Goal: Ask a question

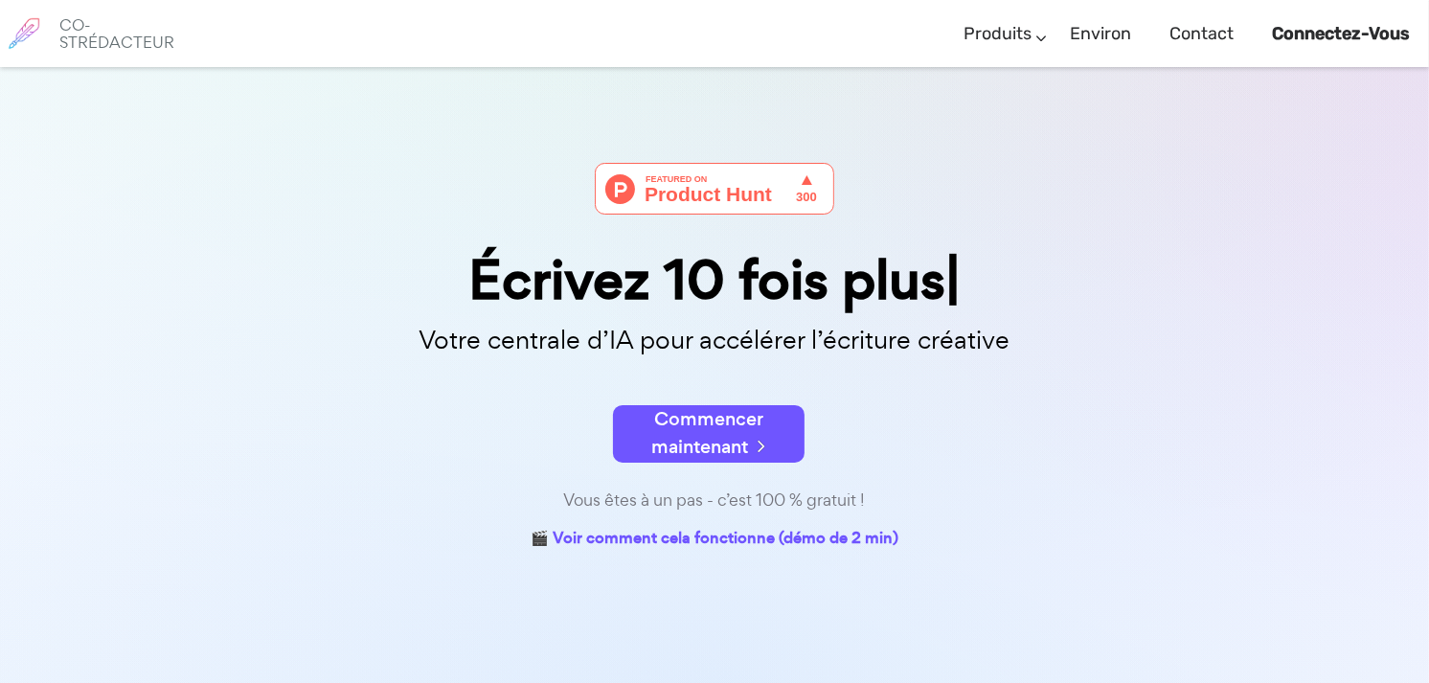
click at [682, 436] on font "Commencer maintenant" at bounding box center [708, 433] width 112 height 54
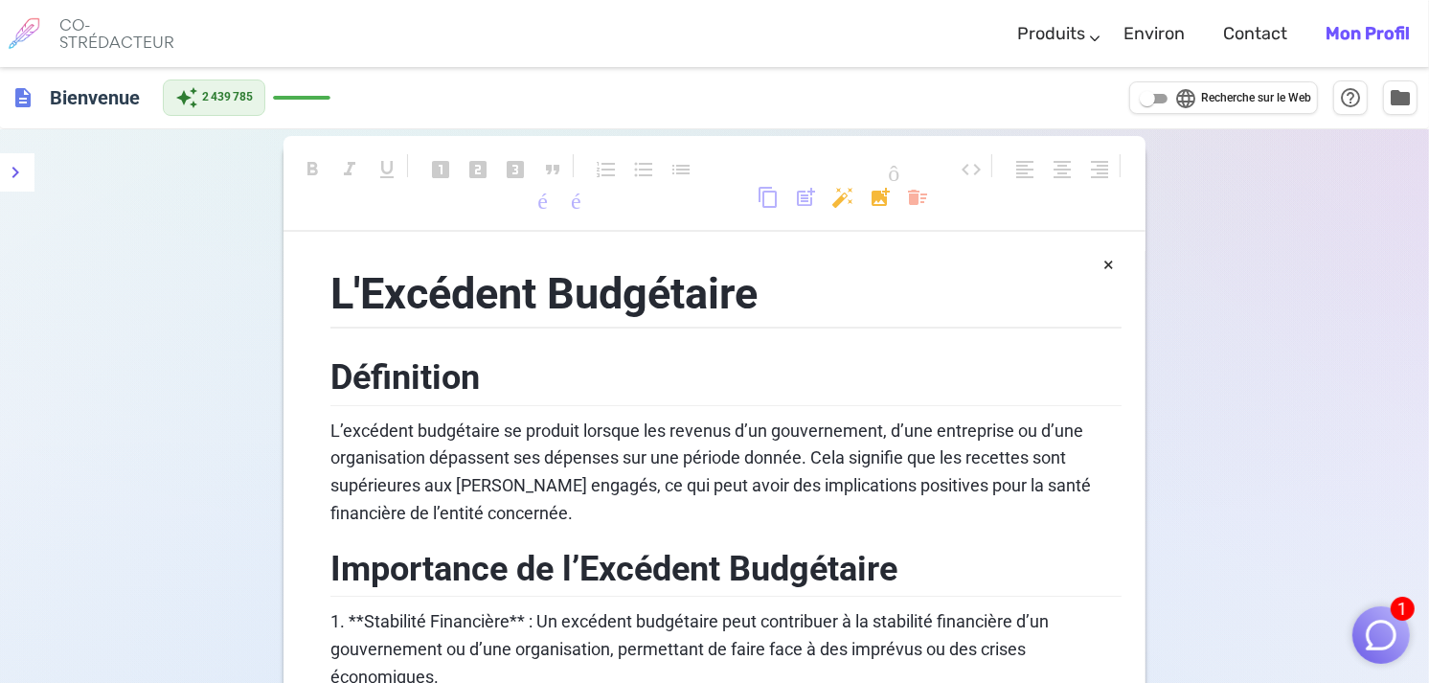
click at [1389, 627] on img "button" at bounding box center [1381, 635] width 36 height 36
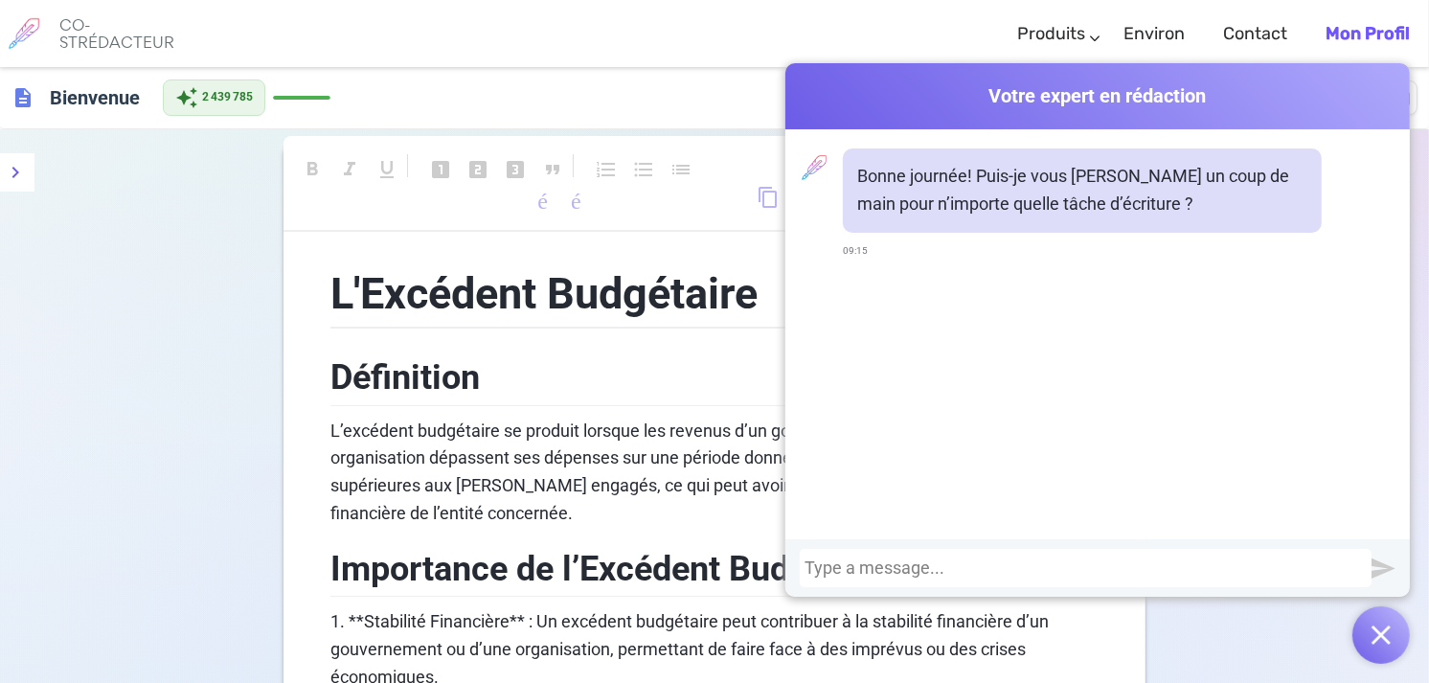
click at [819, 569] on div at bounding box center [1086, 567] width 562 height 19
click at [1022, 565] on div "OUI, mais besoin de recevoir" at bounding box center [1086, 567] width 562 height 19
click at [1045, 566] on div "tte OUI, mais besoin de recevoir" at bounding box center [1086, 567] width 562 height 19
click at [1068, 570] on div "tte OUI, mais besoin de recevoir" at bounding box center [1086, 567] width 562 height 19
click at [1029, 571] on div "OUI, mais besoin de recevoir" at bounding box center [1086, 567] width 562 height 19
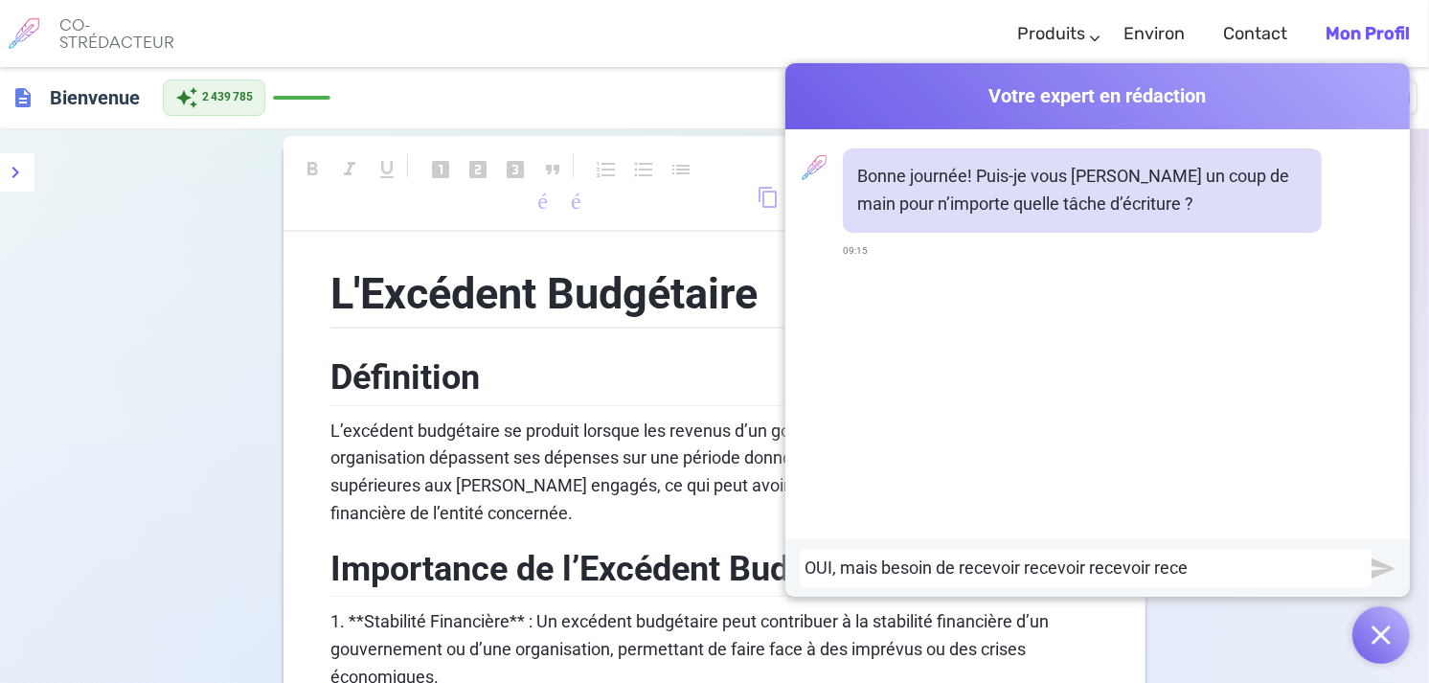
click at [1108, 457] on div "Bonne journée! Puis-je vous [PERSON_NAME] un coup de main pour n’importe quelle…" at bounding box center [1098, 334] width 625 height 410
click at [1152, 567] on div "OUI, mais besoin de recevoir recevoir recevoir recette" at bounding box center [1086, 567] width 562 height 19
drag, startPoint x: 1083, startPoint y: 566, endPoint x: 958, endPoint y: 573, distance: 124.7
click at [958, 573] on div "OUI, mais besoin de recevoir recevoir recette" at bounding box center [1086, 567] width 562 height 19
click at [1022, 566] on div "OUI, mais besoin de recette" at bounding box center [1086, 567] width 562 height 19
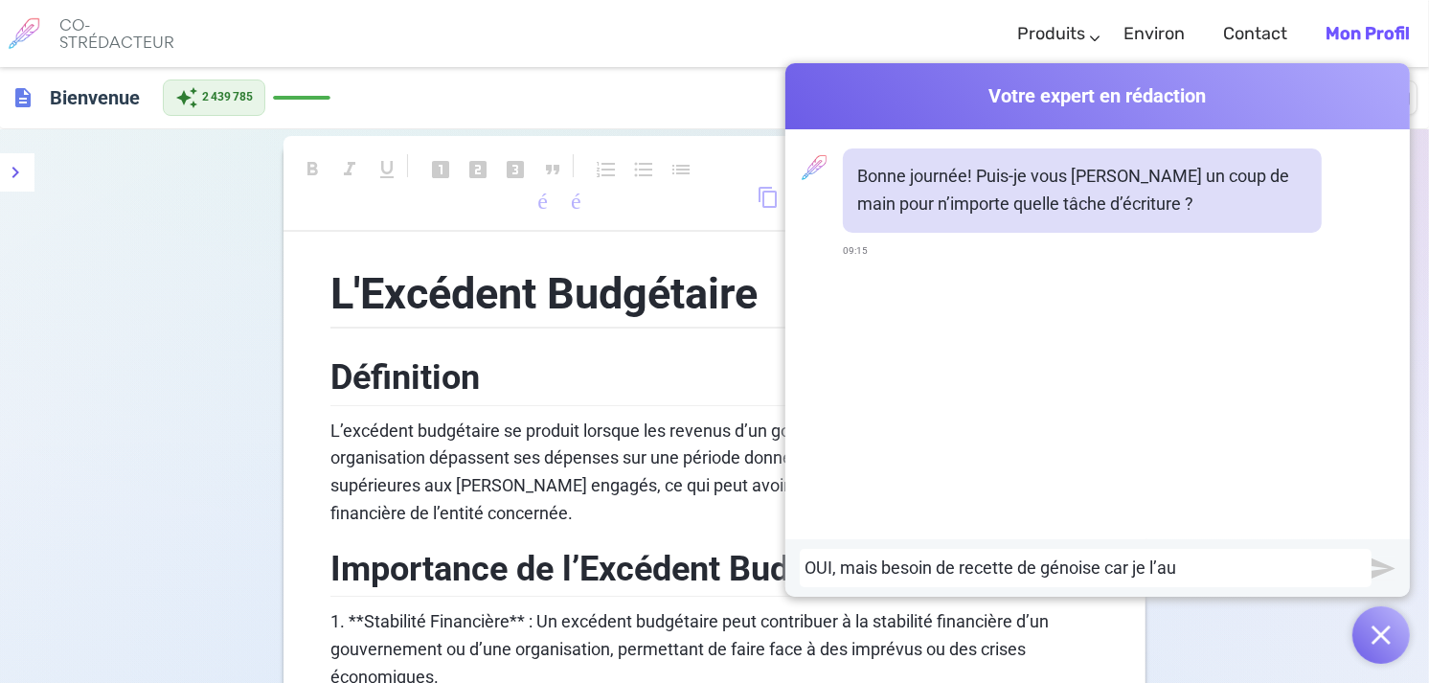
click at [1175, 567] on div "OUI, mais besoin de recette de génoise car je l’au" at bounding box center [1086, 567] width 562 height 19
click at [1175, 567] on div "OUI, mais besoin de recette de génoise car je l’ai" at bounding box center [1086, 567] width 562 height 19
click at [1378, 558] on img "submit" at bounding box center [1384, 569] width 24 height 24
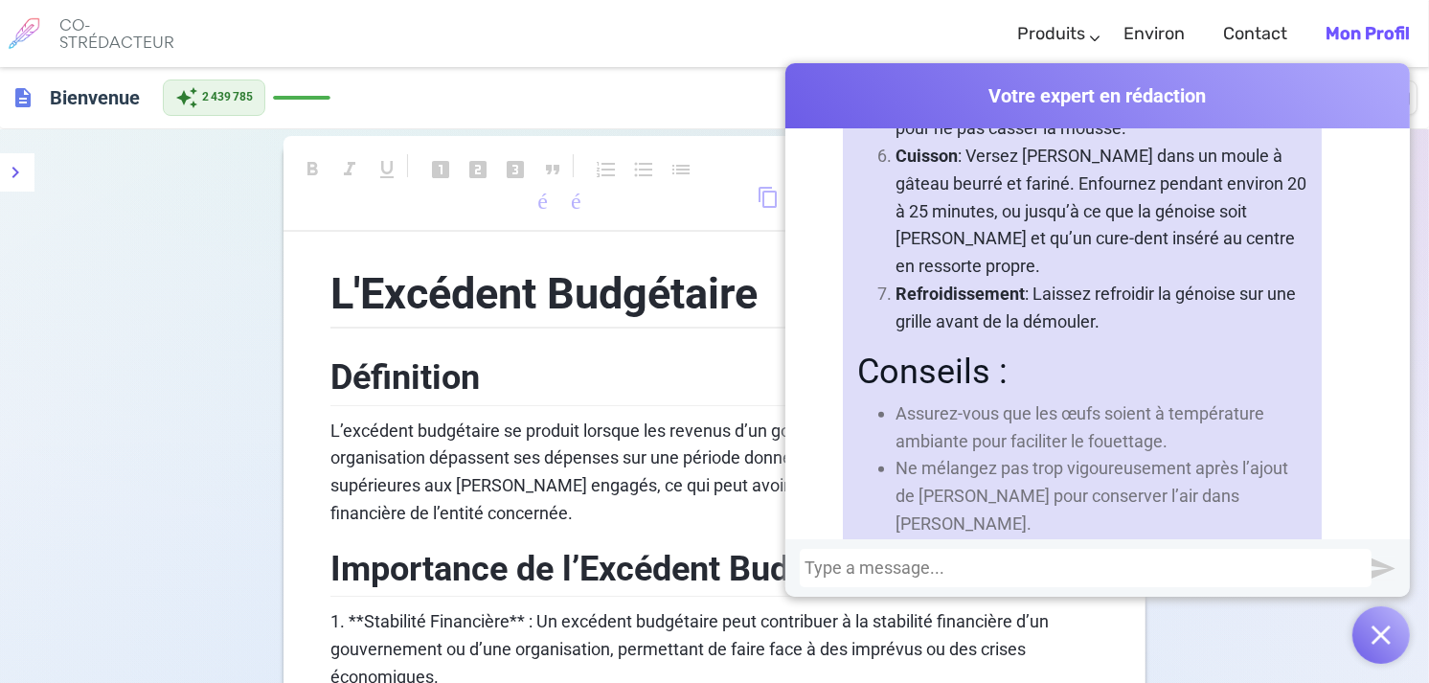
scroll to position [1228, 0]
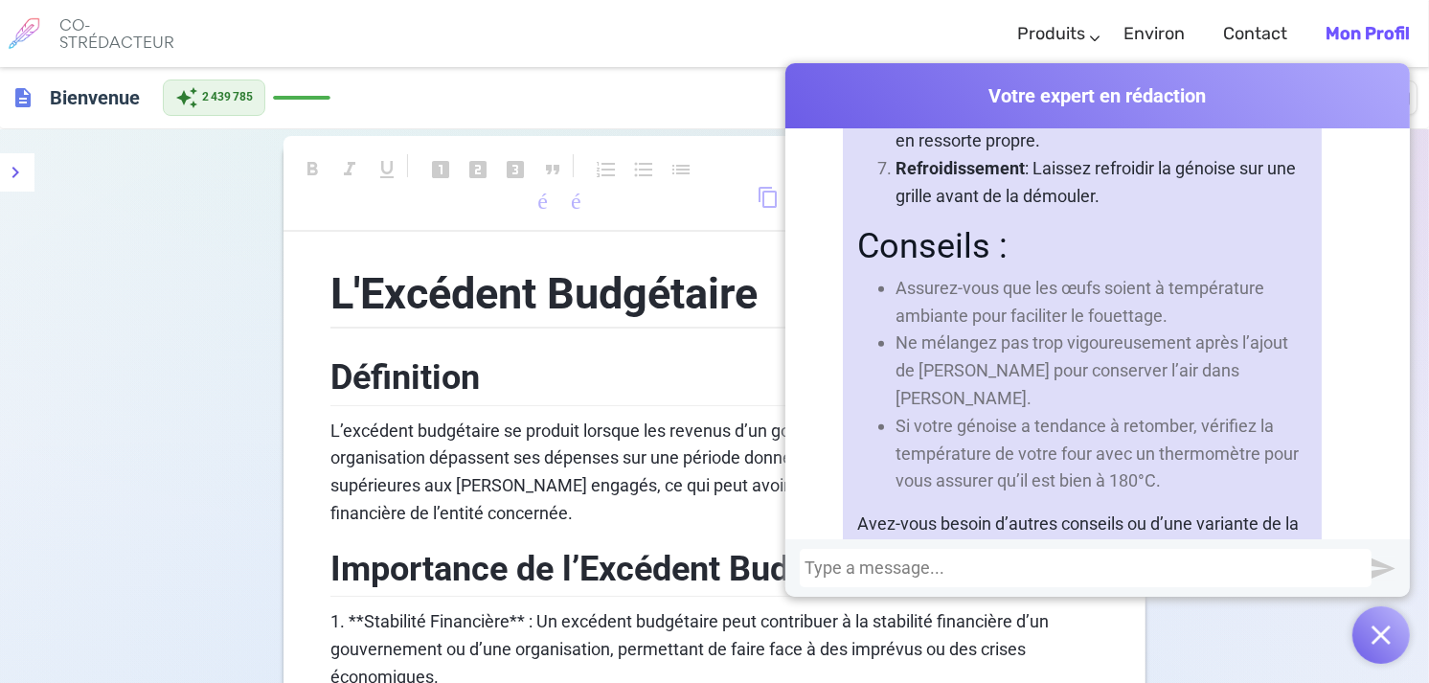
click at [815, 569] on div at bounding box center [1086, 567] width 562 height 19
click at [834, 569] on div "Je" at bounding box center [1086, 567] width 562 height 19
click at [1080, 573] on div "Je voulais faire un entremet nappé à" at bounding box center [1086, 567] width 562 height 19
click at [1080, 571] on div "Je voulais faire un entremet nappé à" at bounding box center [1086, 567] width 562 height 19
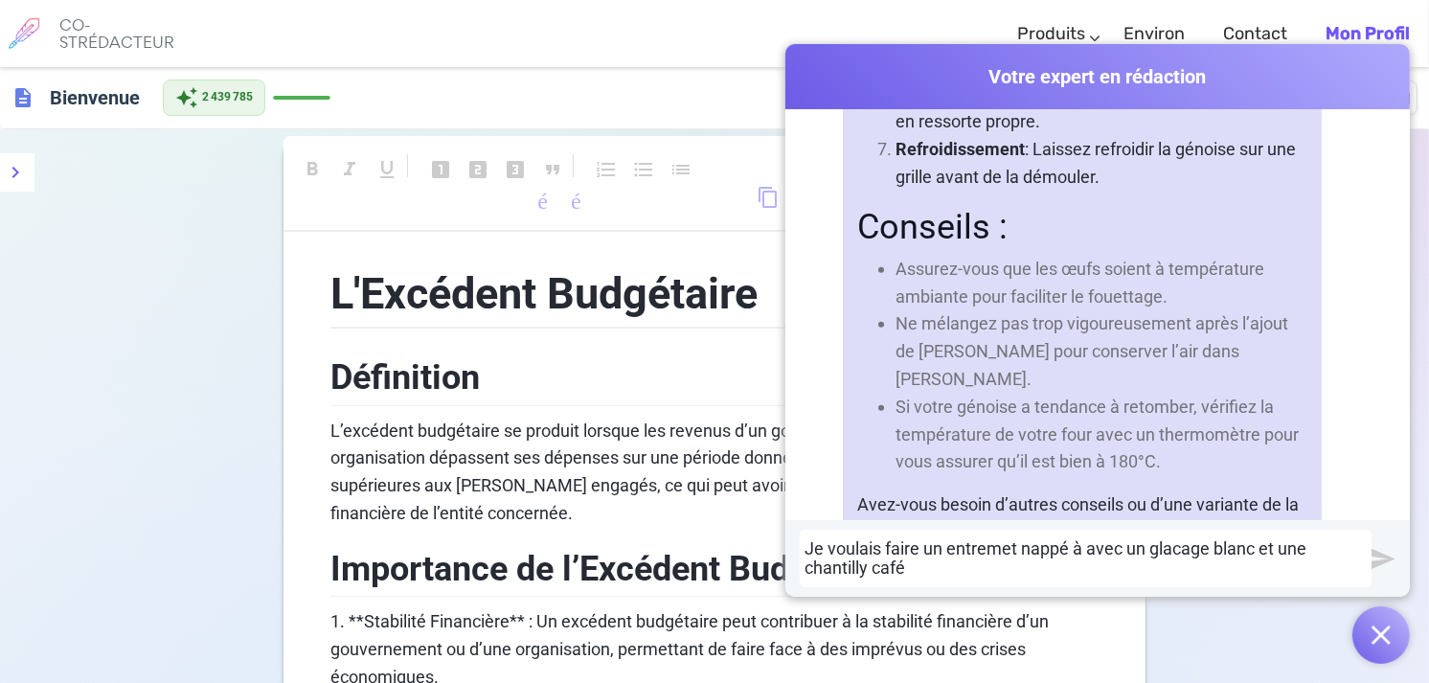
click at [1382, 563] on img "submit" at bounding box center [1384, 559] width 24 height 24
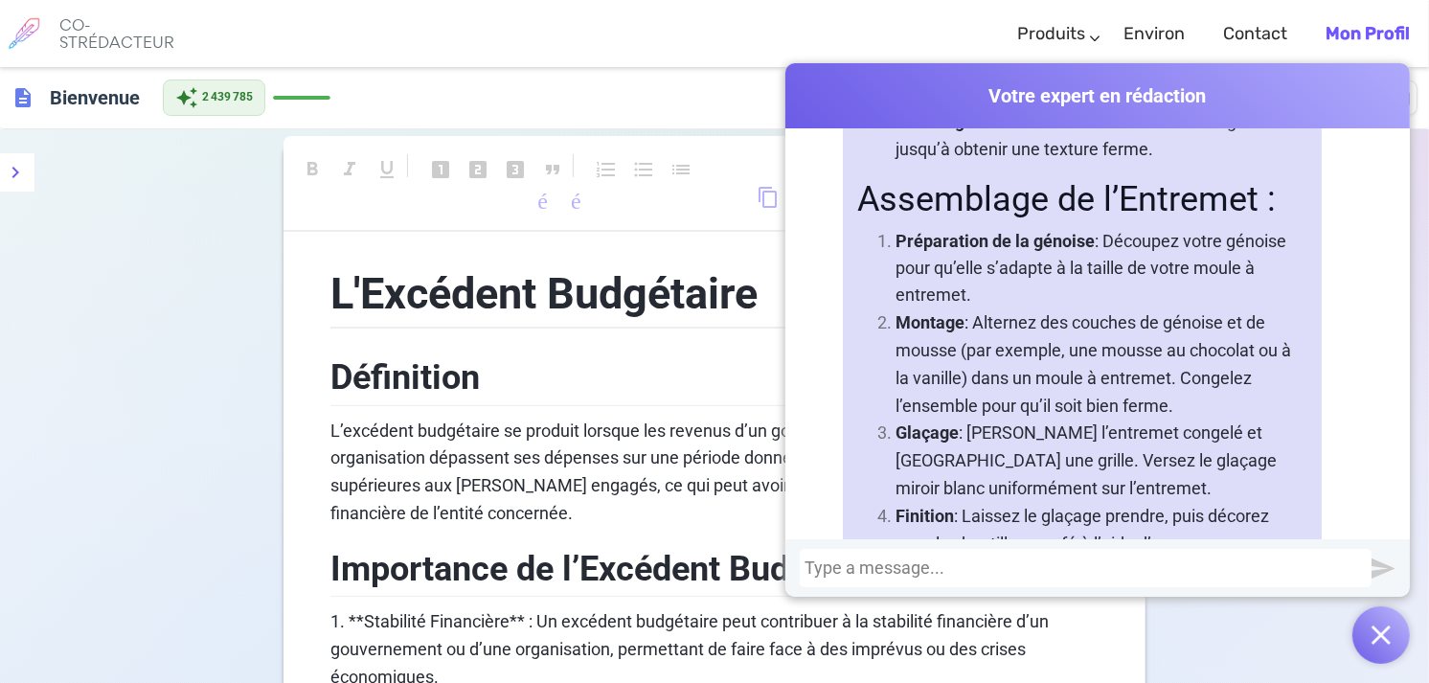
scroll to position [3133, 0]
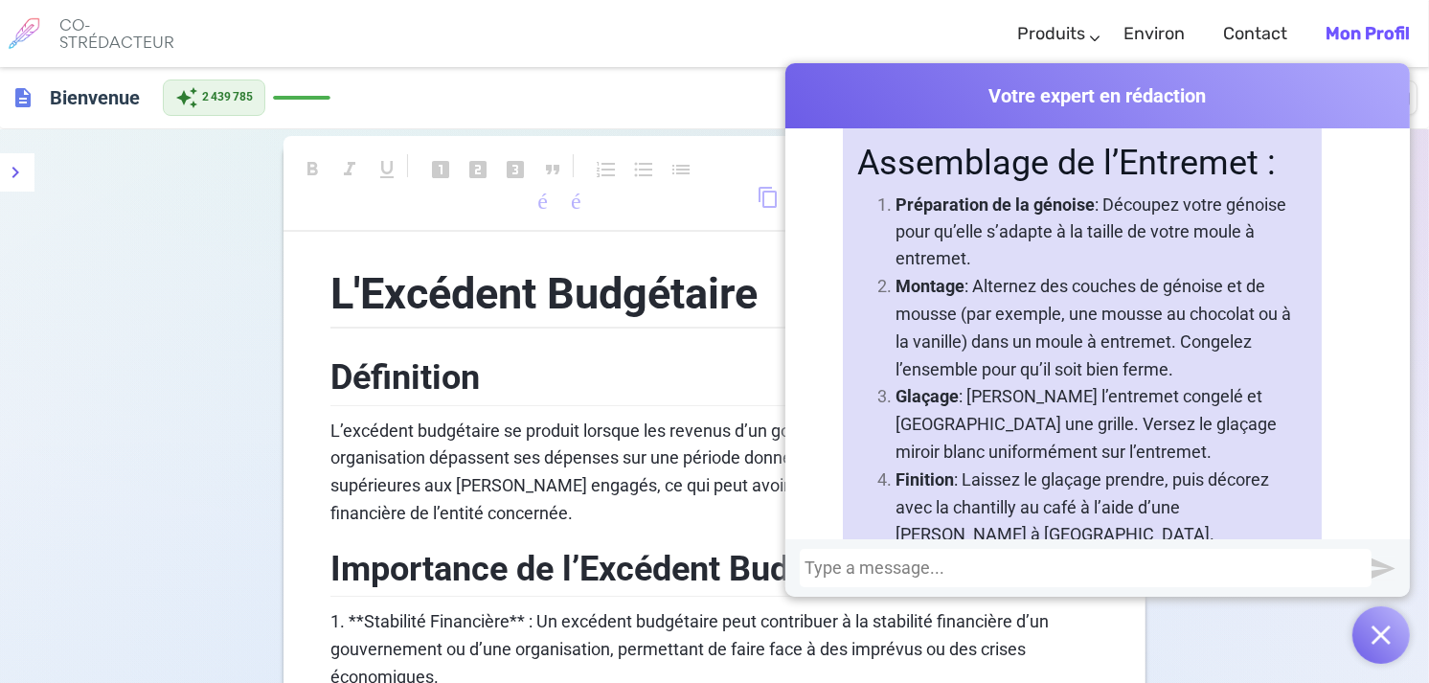
click at [1393, 148] on div "Bonne journée! Puis-je vous [PERSON_NAME] un coup de main pour n’importe quelle…" at bounding box center [1098, 334] width 625 height 410
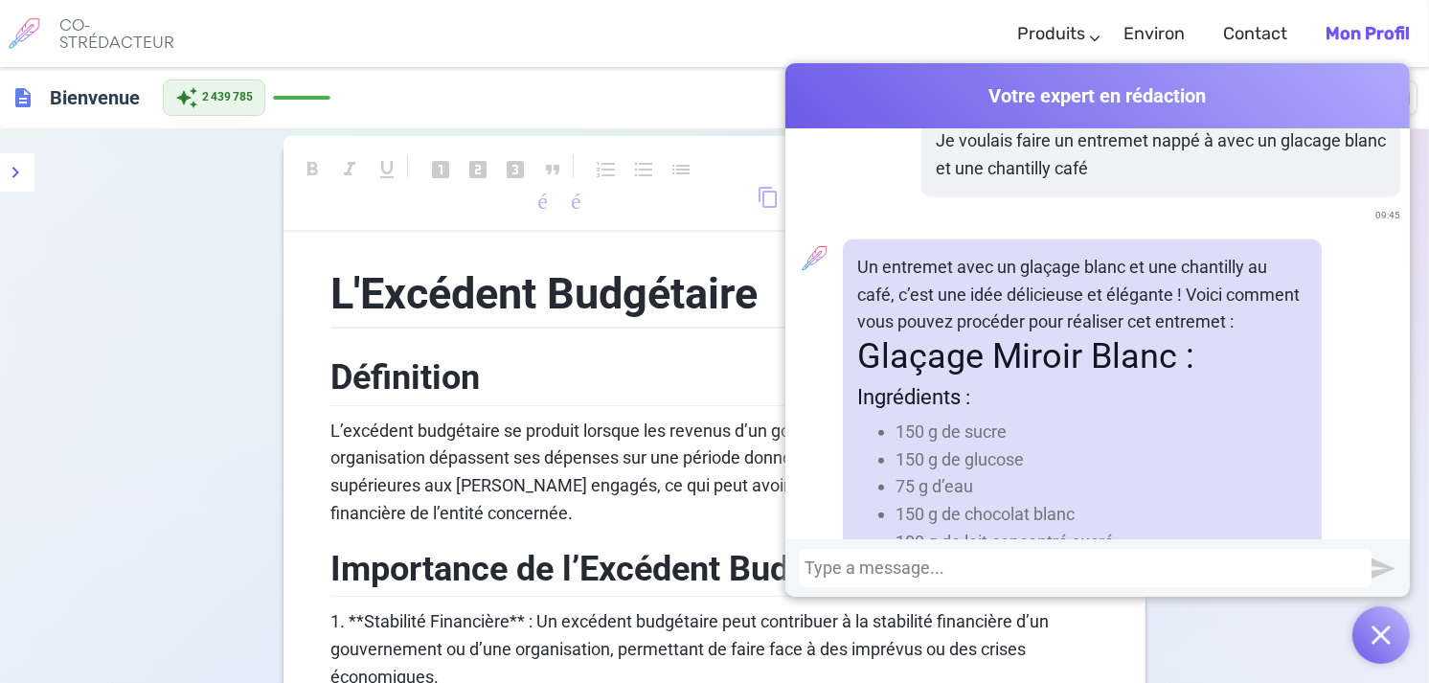
scroll to position [1727, 0]
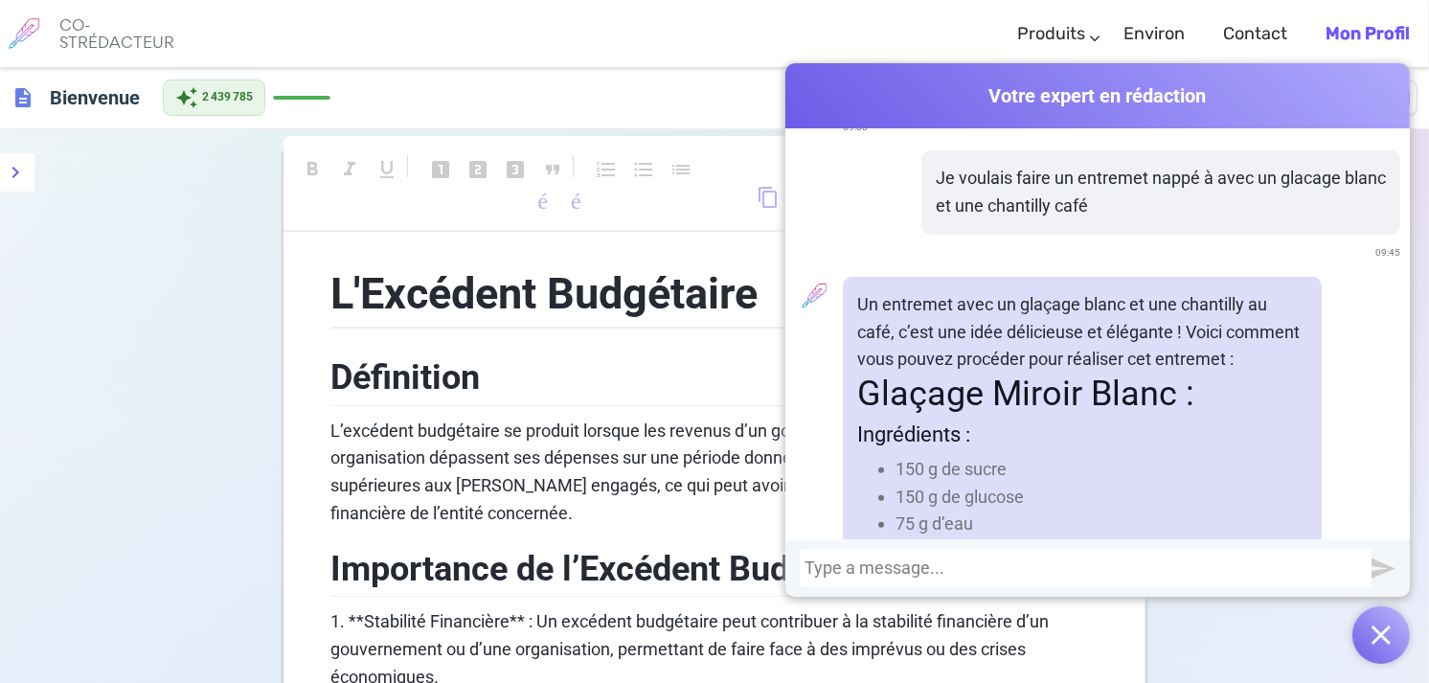
click at [833, 566] on div at bounding box center [1086, 567] width 562 height 19
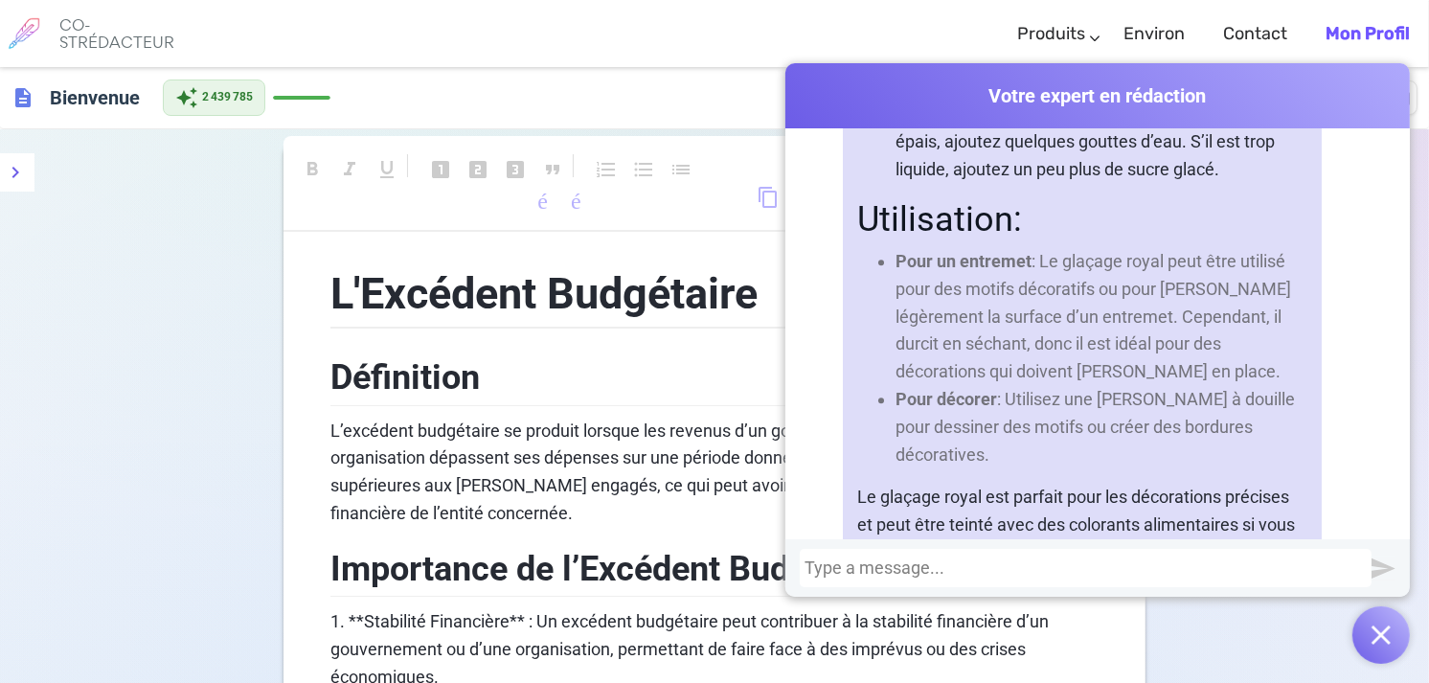
scroll to position [4515, 0]
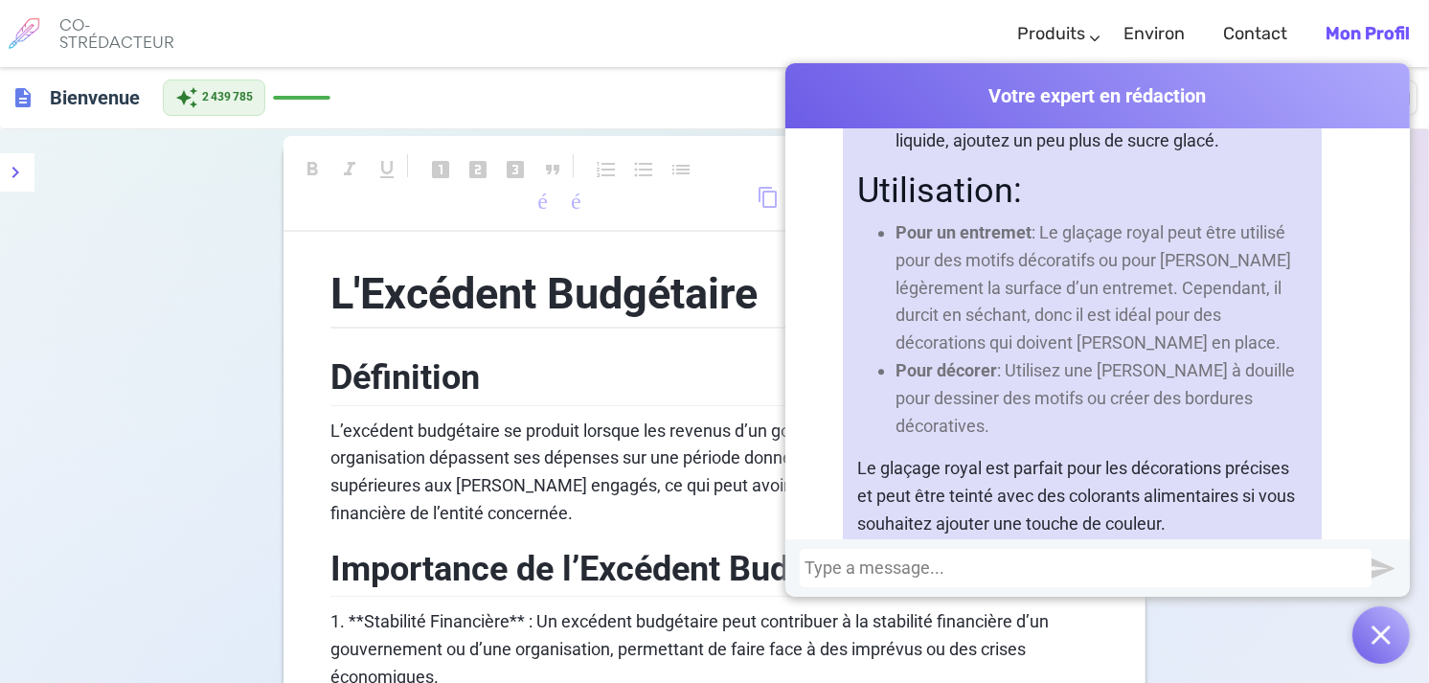
click at [807, 565] on div at bounding box center [1086, 567] width 562 height 19
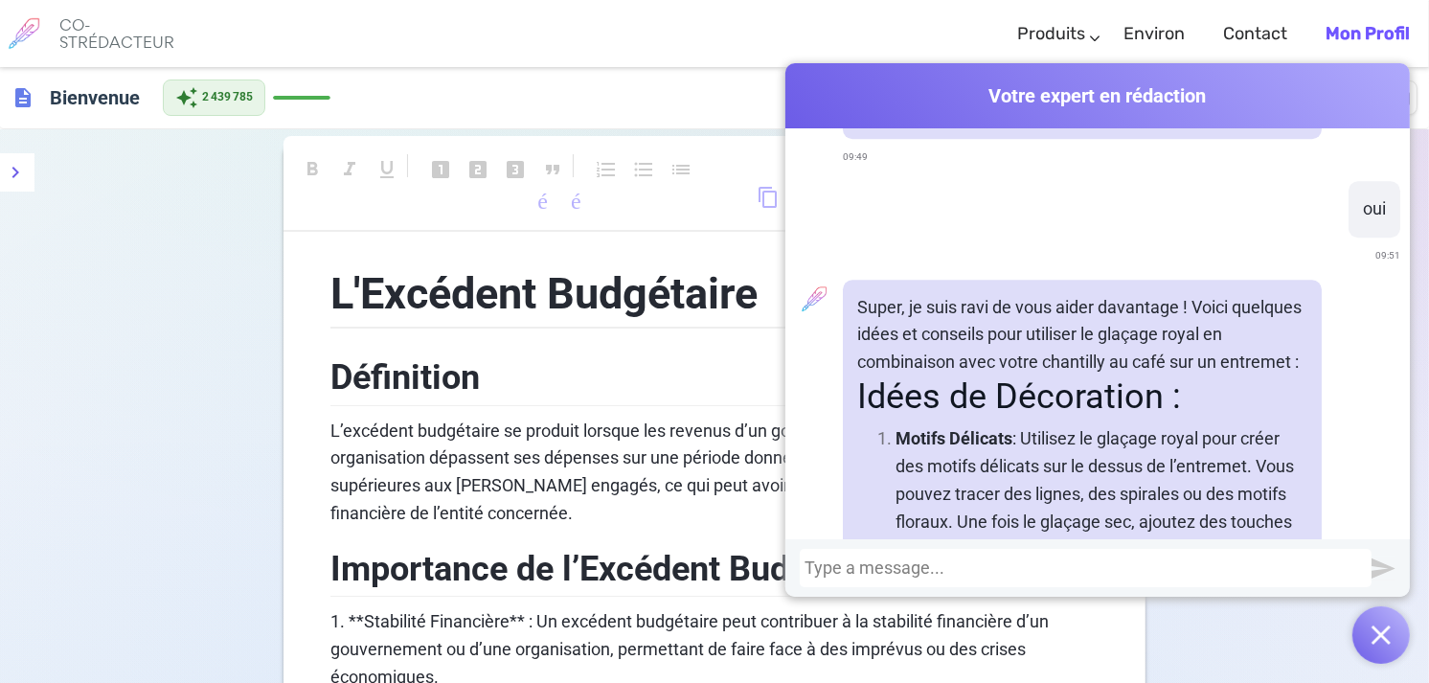
scroll to position [5007, 0]
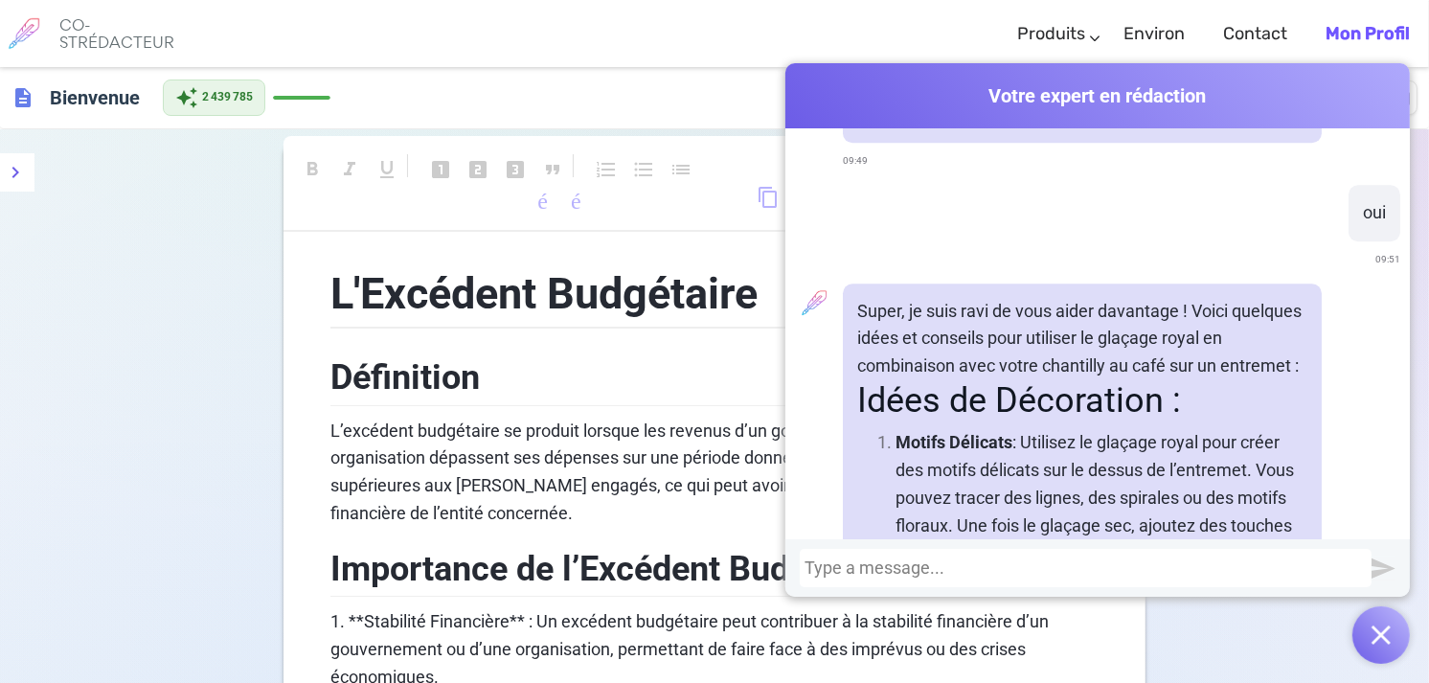
click at [826, 568] on div at bounding box center [1086, 567] width 562 height 19
click at [838, 566] on div "Je" at bounding box center [1086, 567] width 562 height 19
click at [977, 569] on div "Je ne sais pas faire d’e" at bounding box center [1086, 567] width 562 height 19
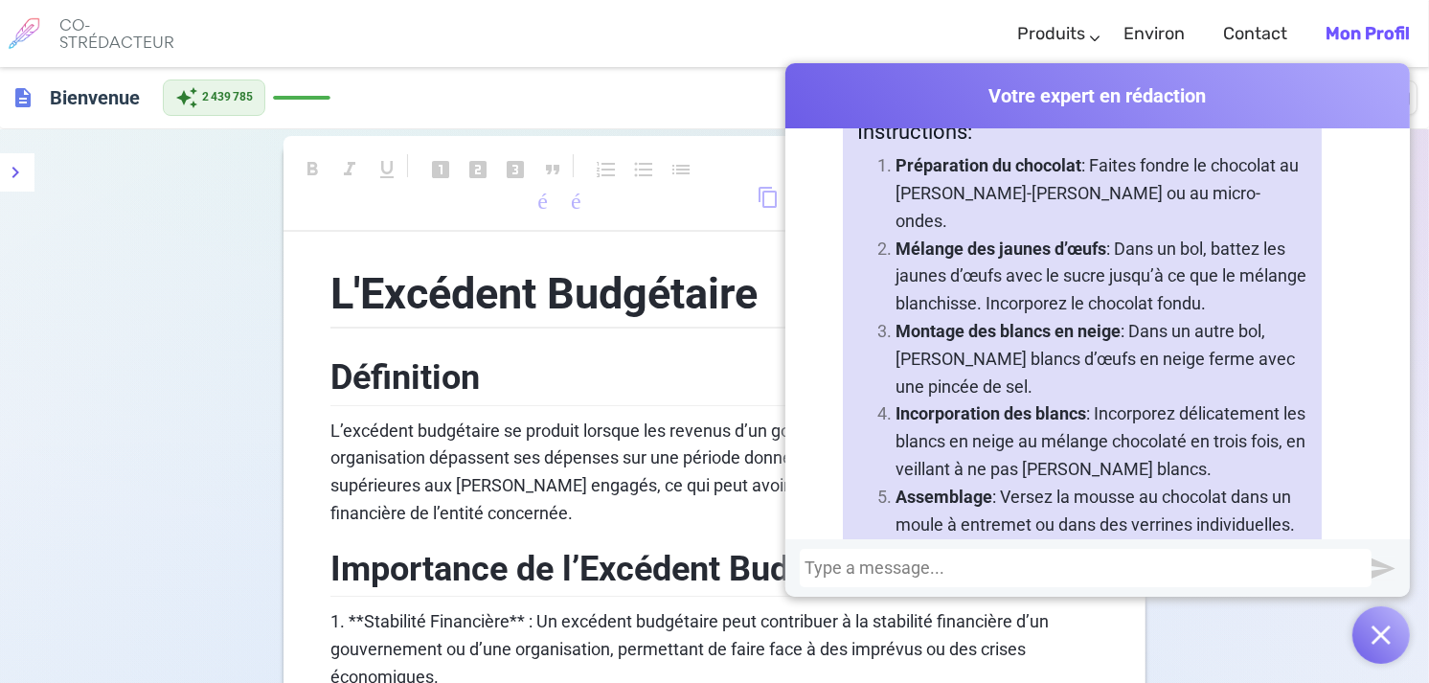
scroll to position [8004, 0]
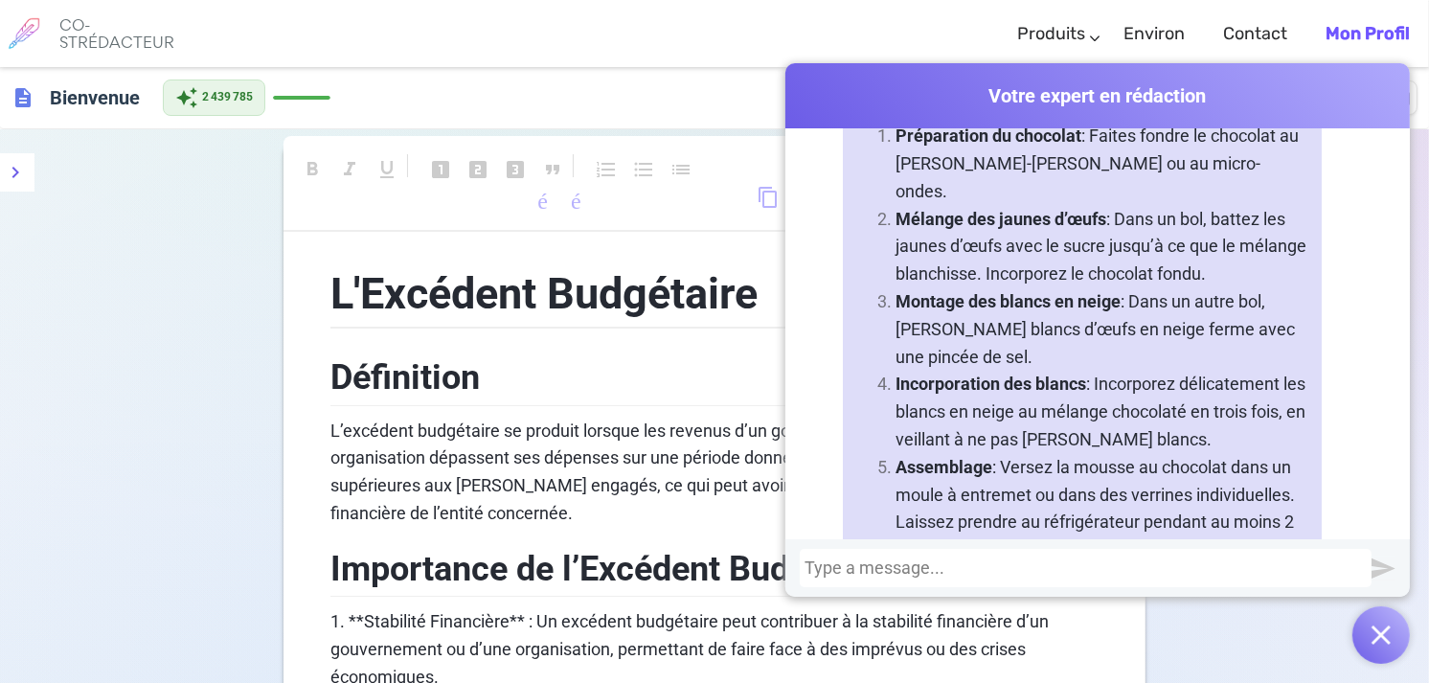
click at [830, 556] on div at bounding box center [1086, 568] width 572 height 38
click at [827, 562] on div at bounding box center [1086, 567] width 562 height 19
click at [809, 569] on div "Da" at bounding box center [1086, 567] width 562 height 19
click at [820, 569] on div "D’a" at bounding box center [1086, 567] width 562 height 19
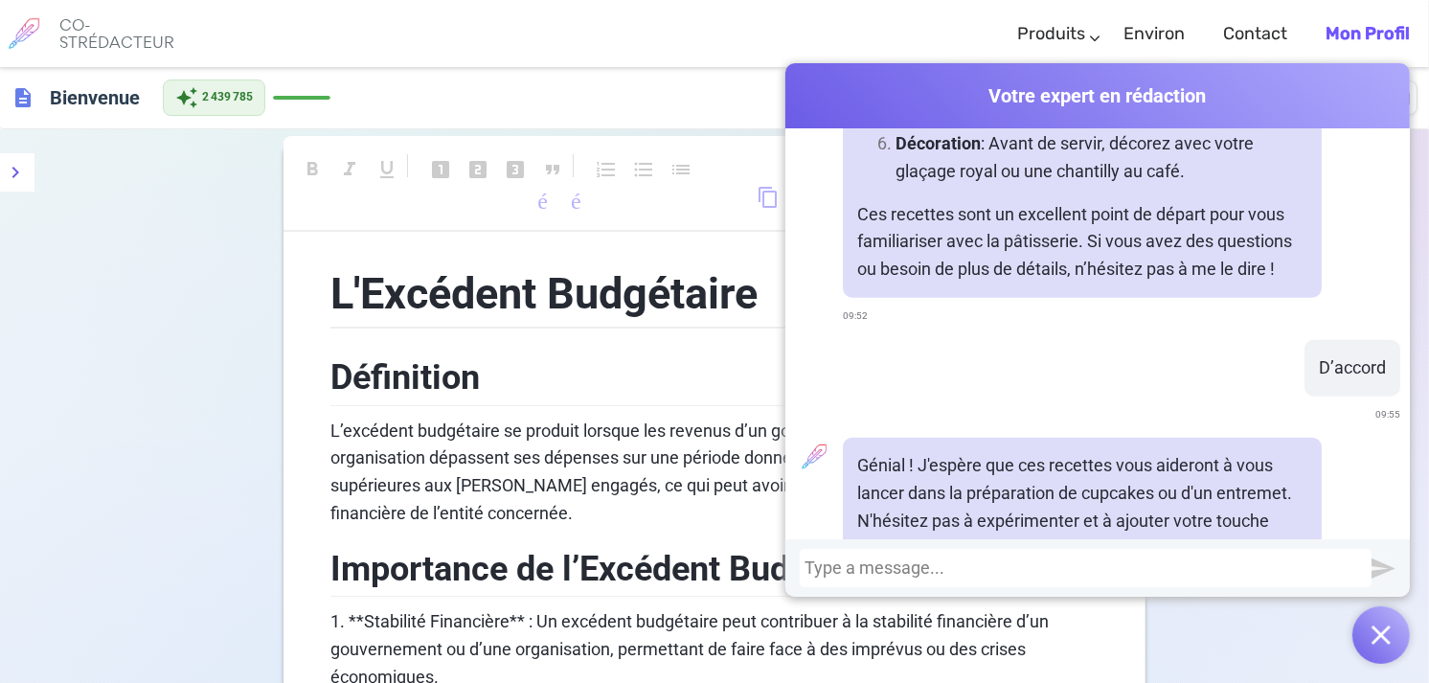
scroll to position [8449, 0]
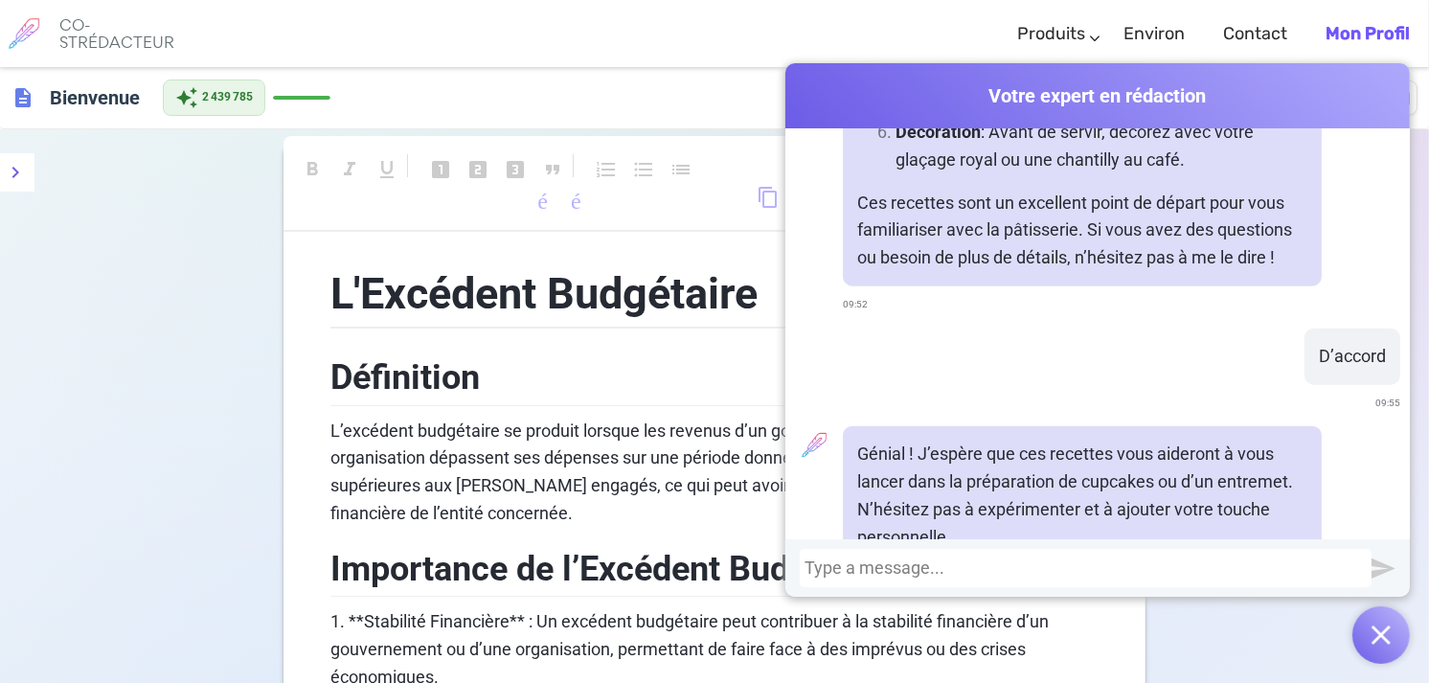
click at [835, 563] on div at bounding box center [1086, 567] width 562 height 19
drag, startPoint x: 865, startPoint y: 575, endPoint x: 795, endPoint y: 571, distance: 70.0
click at [800, 571] on div "Lonpapa" at bounding box center [1086, 568] width 572 height 38
click at [1383, 565] on img "submit" at bounding box center [1384, 569] width 24 height 24
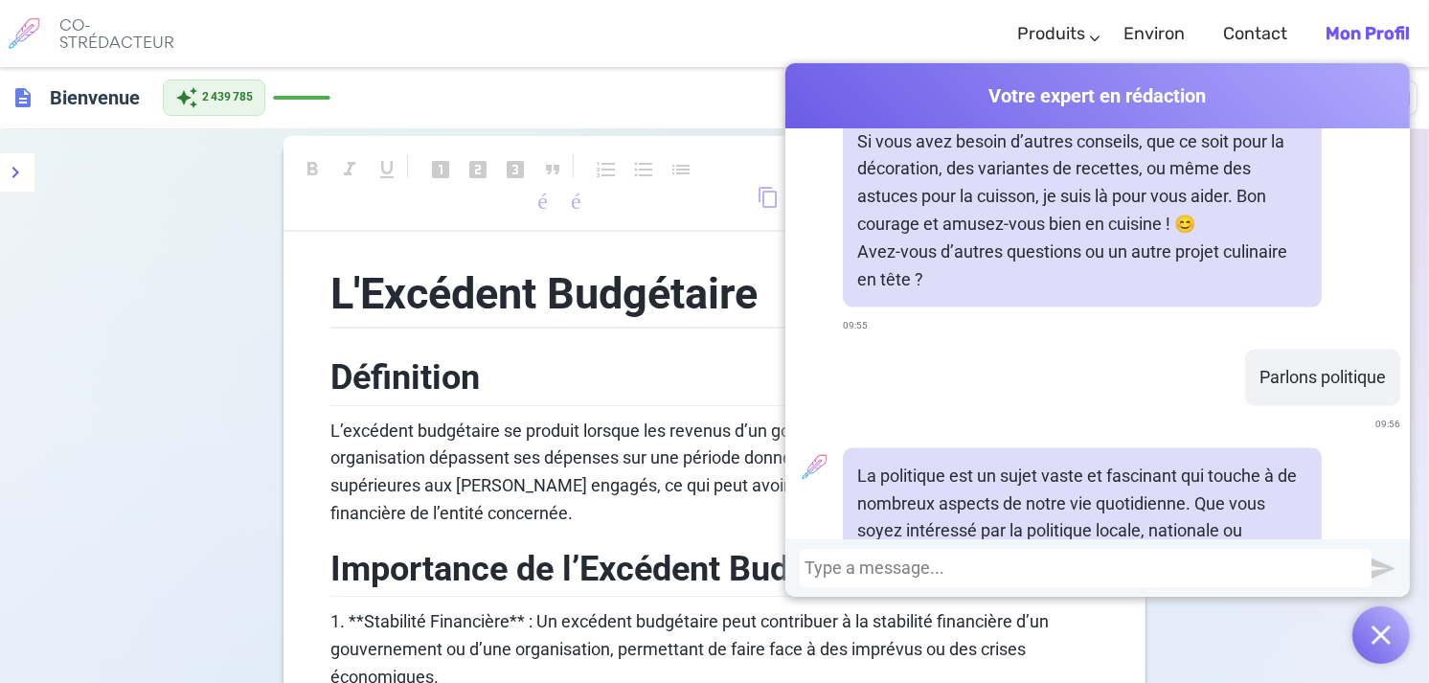
scroll to position [8894, 0]
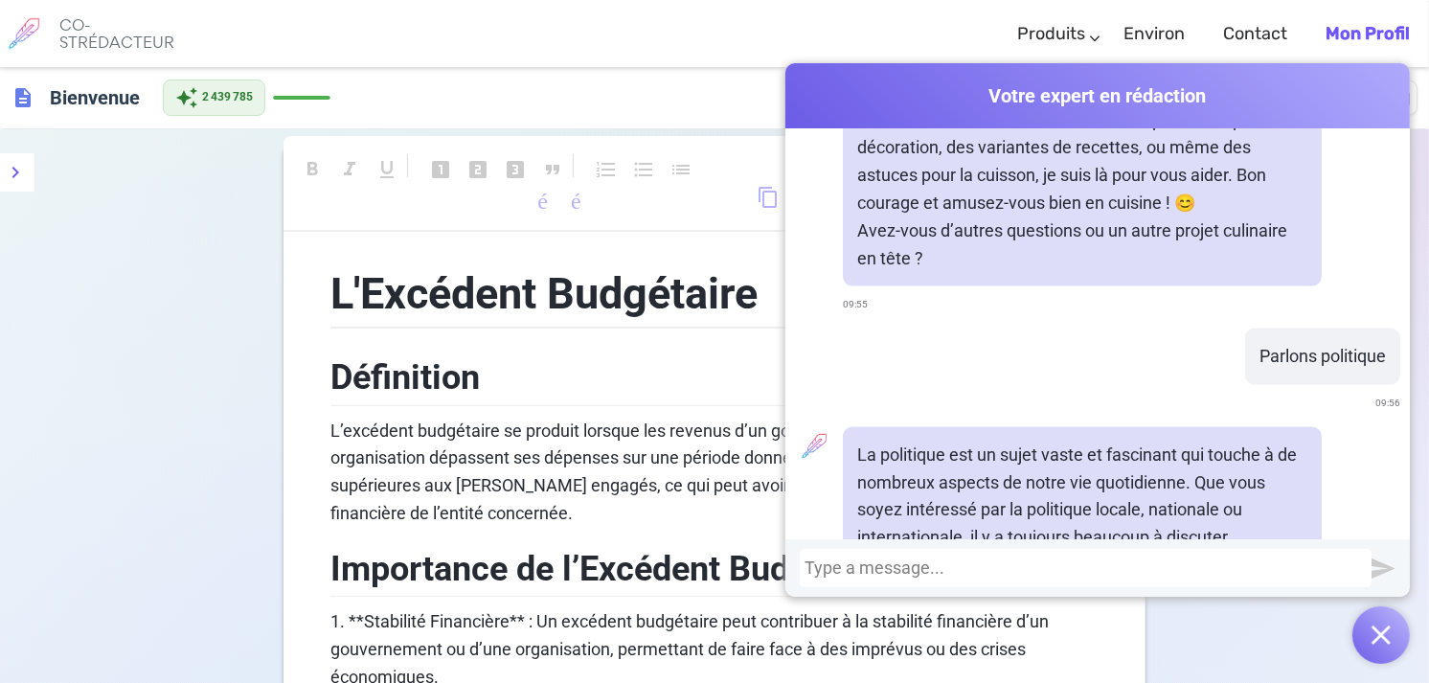
click at [846, 561] on div at bounding box center [1086, 567] width 562 height 19
click at [846, 563] on div "revêtir" at bounding box center [1086, 567] width 562 height 19
click at [800, 566] on div "onneRouge" at bounding box center [1086, 568] width 572 height 38
click at [913, 565] on div "donne moi les Rouge" at bounding box center [1086, 567] width 562 height 19
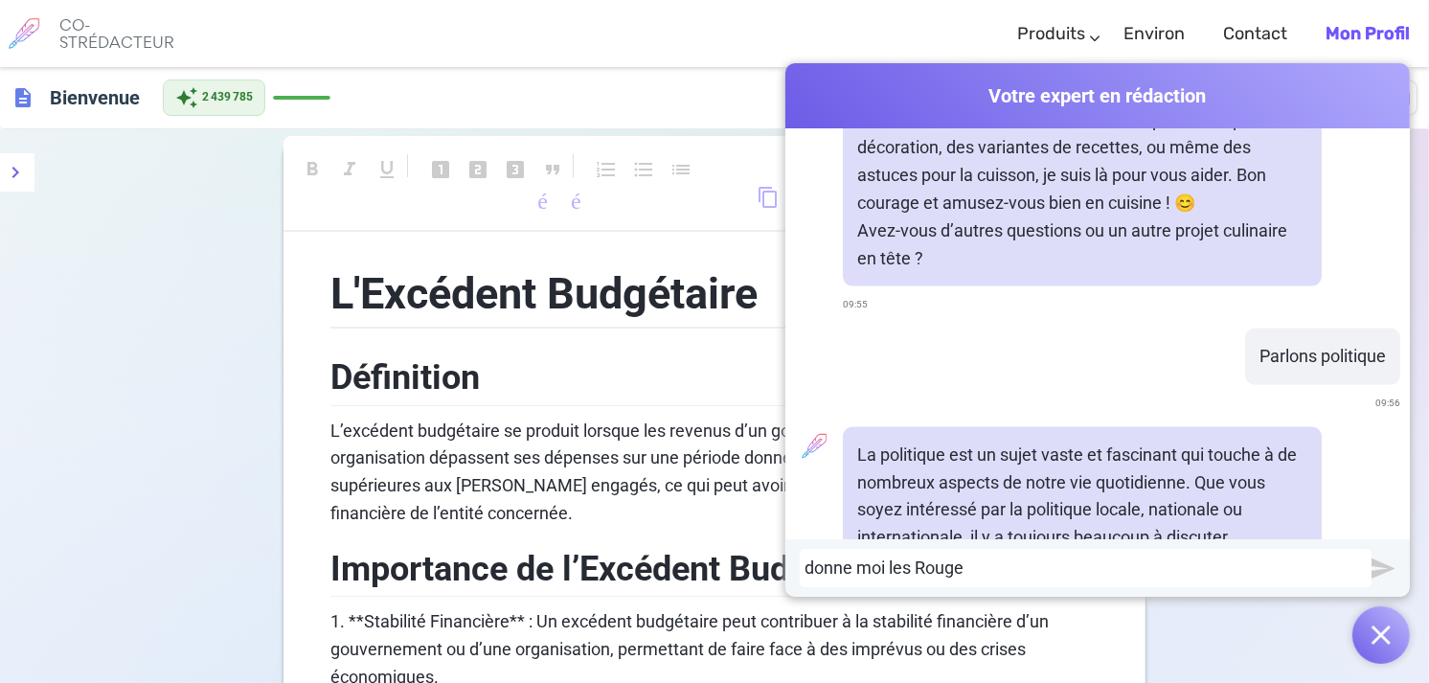
click at [969, 576] on div "donne moi les Rouge" at bounding box center [1086, 567] width 562 height 19
click at [805, 566] on div "donne moi" at bounding box center [1086, 567] width 562 height 19
click at [979, 522] on div "La politique est un sujet vaste et fascinant qui touche à de nombreux aspects d…" at bounding box center [1082, 595] width 479 height 337
click at [809, 567] on div "ivEst ce que le niveau d’endettement de [PERSON_NAME] d’éédonne moi" at bounding box center [1086, 567] width 562 height 19
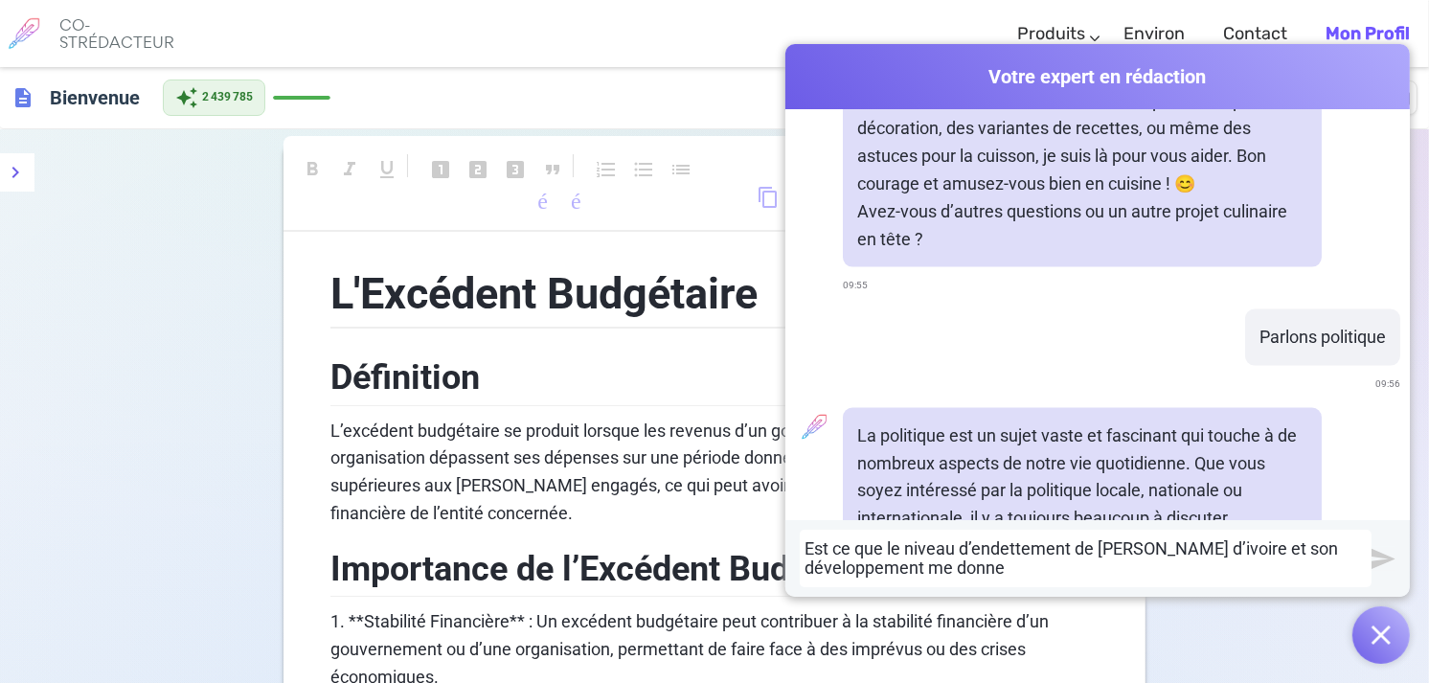
click at [923, 566] on div "Est ce que le niveau d’endettement de [PERSON_NAME] d’ivoire et son développeme…" at bounding box center [1086, 558] width 562 height 38
click at [960, 568] on div "Est ce que le niveau d’endettement de [PERSON_NAME] d’ivoire et son développeme…" at bounding box center [1086, 558] width 562 height 38
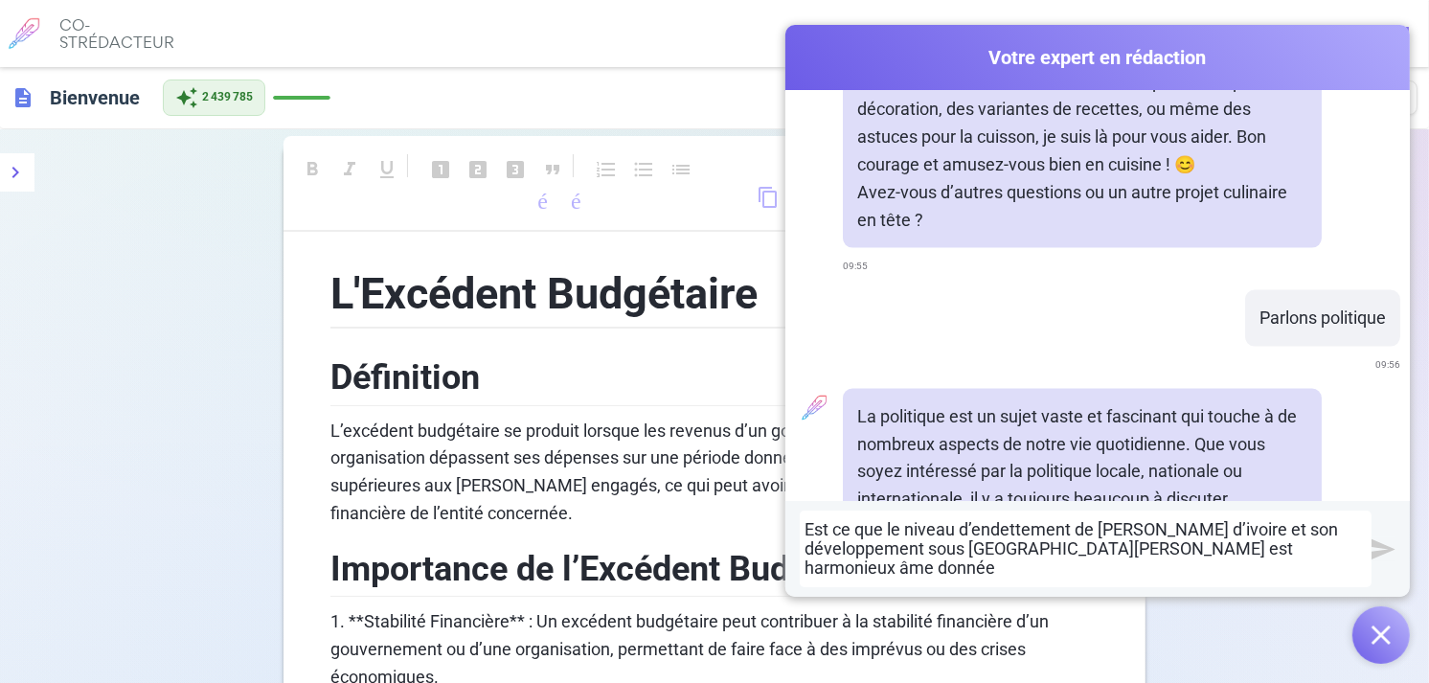
click at [1232, 570] on div "Est ce que le niveau d’endettement de [PERSON_NAME] d’ivoire et son développeme…" at bounding box center [1086, 548] width 562 height 57
click at [805, 567] on div "l’Est ce que le niveau d’endettement de [PERSON_NAME] d’ivoire et son développe…" at bounding box center [1086, 548] width 562 height 57
click at [807, 569] on div "l’Est ce que le niveau d’endettement de [PERSON_NAME] d’ivoire et son développe…" at bounding box center [1086, 548] width 562 height 57
click at [807, 569] on div "Est ce que le niveau d’endettement de [PERSON_NAME] d’ivoire et son développeme…" at bounding box center [1086, 548] width 562 height 57
click at [1363, 544] on div "Est ce que le niveau d’endettement de [PERSON_NAME] d’ivoire et son développeme…" at bounding box center [1086, 548] width 562 height 57
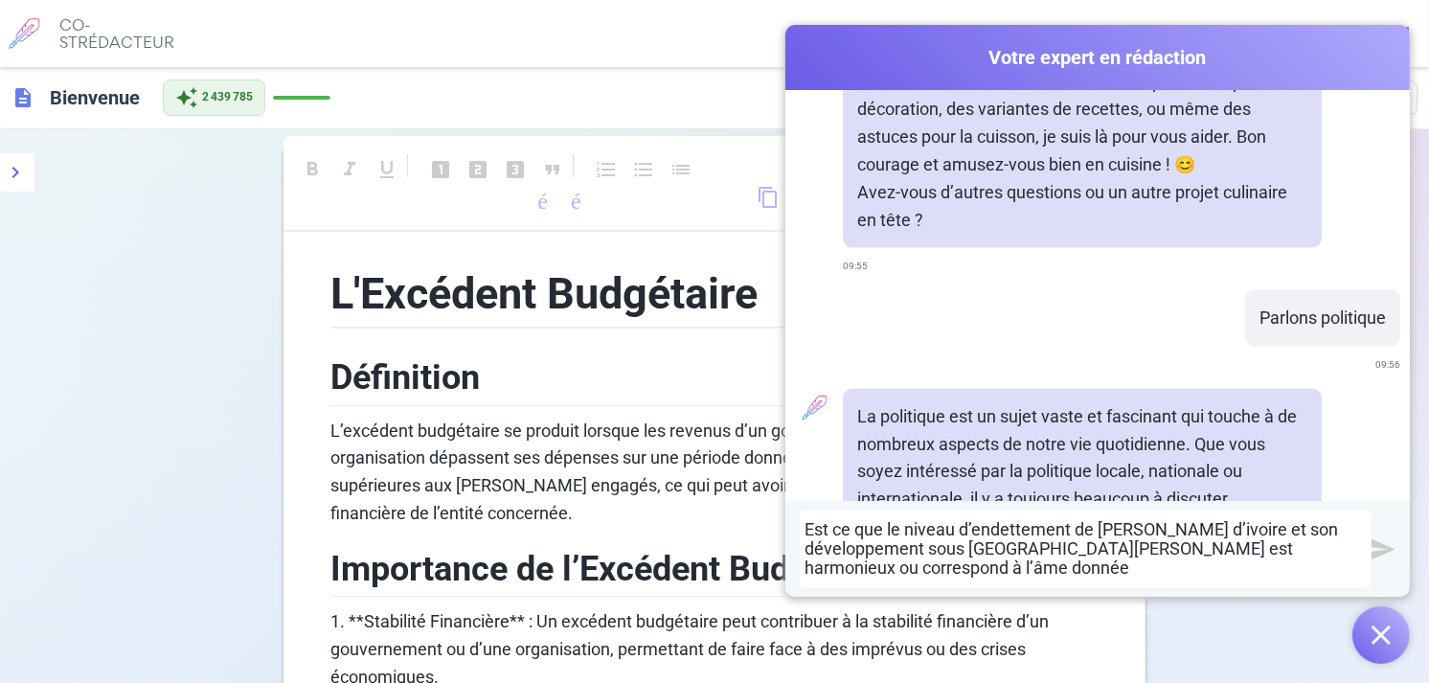
click at [843, 568] on div "Est ce que le niveau d’endettement de [PERSON_NAME] d’ivoire et son développeme…" at bounding box center [1086, 548] width 562 height 57
click at [943, 572] on div "Est ce que le niveau d’endettement de [PERSON_NAME] d’ivoire et son développeme…" at bounding box center [1086, 548] width 562 height 57
click at [936, 571] on div "Est ce que le niveau d’endettement de [PERSON_NAME] d’ivoire et son développeme…" at bounding box center [1086, 548] width 562 height 57
drag, startPoint x: 914, startPoint y: 568, endPoint x: 800, endPoint y: 571, distance: 114.0
click at [805, 571] on div "Est ce que le niveau d’endettement de [PERSON_NAME] d’ivoire et son développeme…" at bounding box center [1086, 548] width 562 height 57
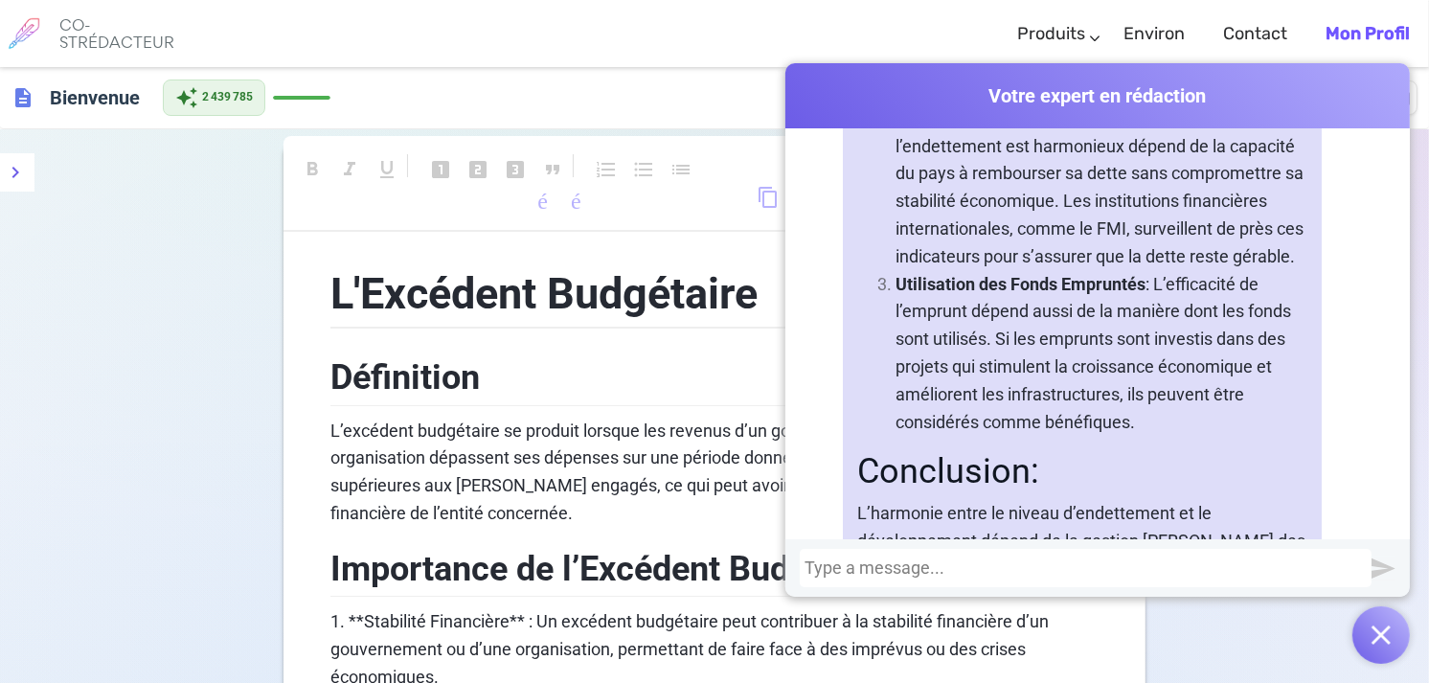
scroll to position [10634, 0]
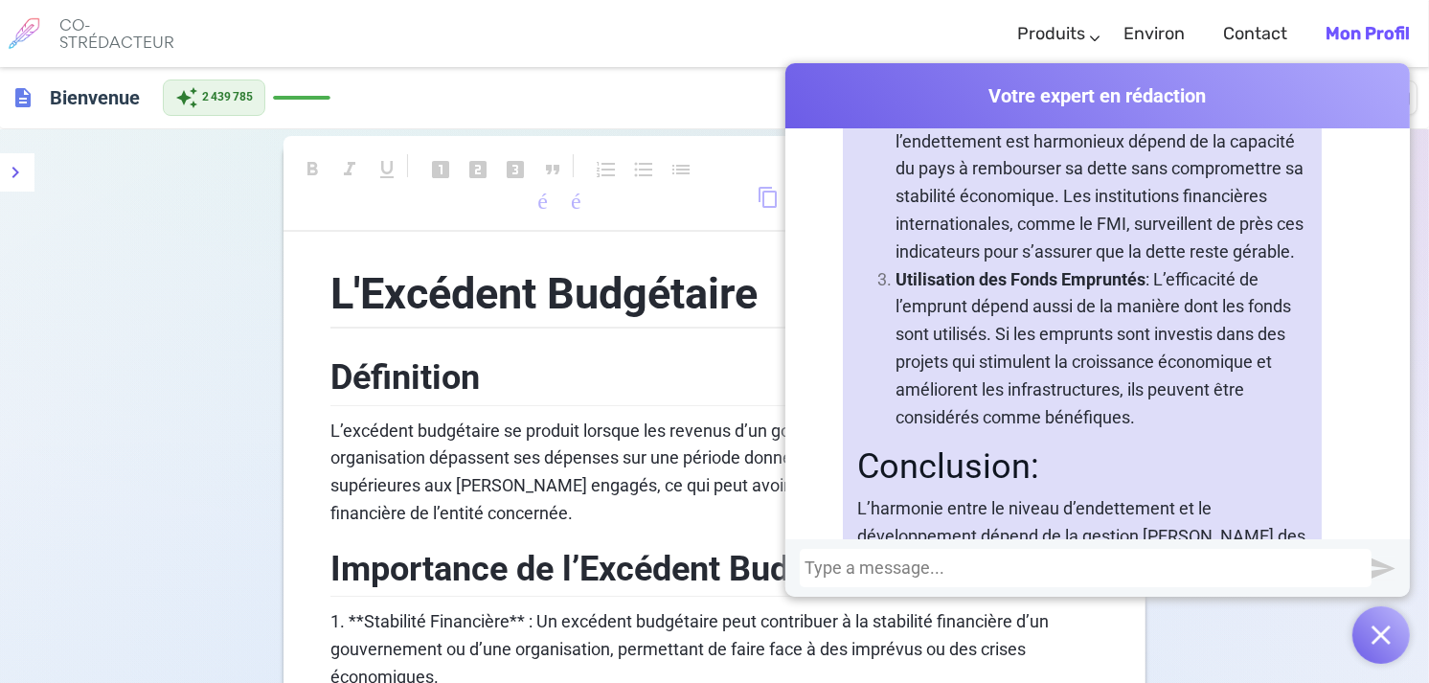
click at [870, 569] on div at bounding box center [1086, 567] width 562 height 19
click at [822, 569] on div "Je" at bounding box center [1086, 567] width 562 height 19
click at [886, 565] on div "Je cherche" at bounding box center [1086, 567] width 562 height 19
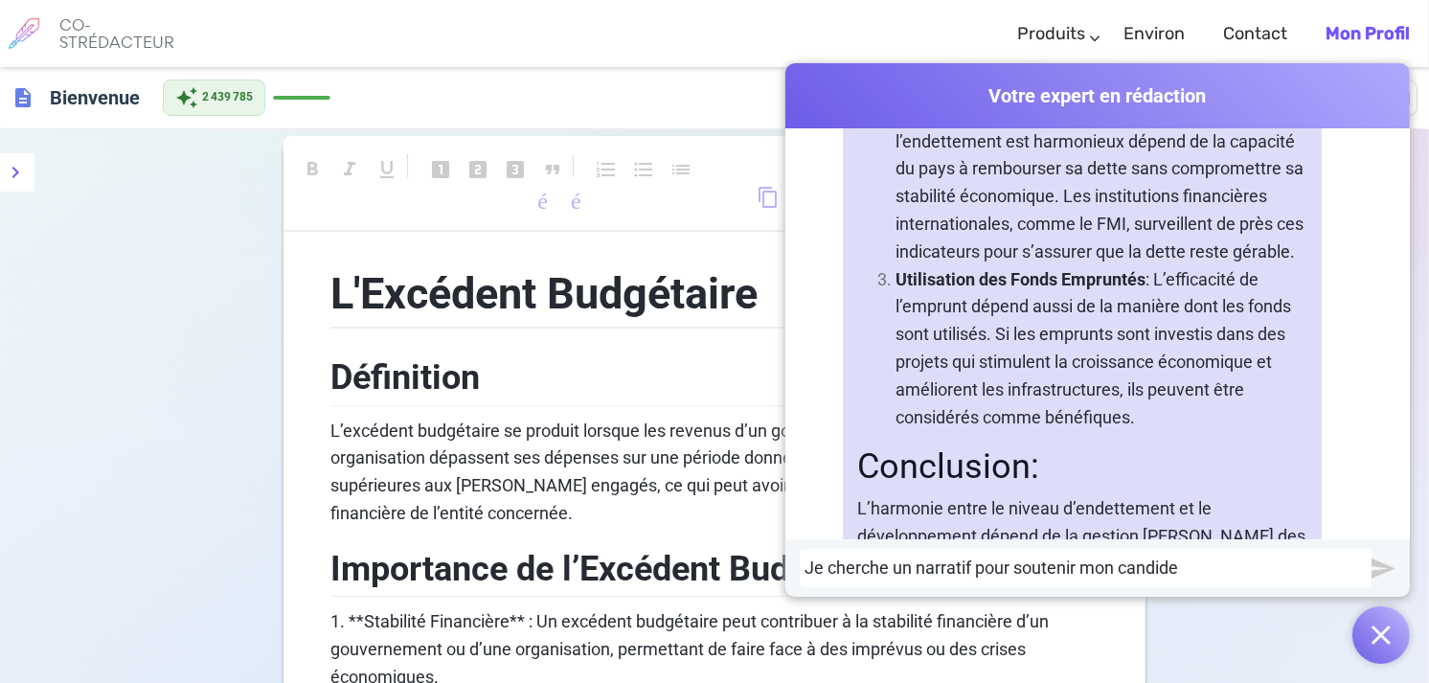
click at [1178, 575] on div "Je cherche un narratif pour soutenir mon candide" at bounding box center [1086, 567] width 562 height 19
click at [1184, 573] on div "Je cherche un narratif pour soutenir mon candide" at bounding box center [1086, 567] width 562 height 19
click at [1184, 573] on div "Je cherche un narratif pour soutenir mon [PERSON_NAME]" at bounding box center [1086, 567] width 562 height 19
drag, startPoint x: 825, startPoint y: 565, endPoint x: 795, endPoint y: 560, distance: 30.1
click at [800, 560] on div "dat Je cherche un narratif pour soutenir mon candide" at bounding box center [1086, 568] width 572 height 38
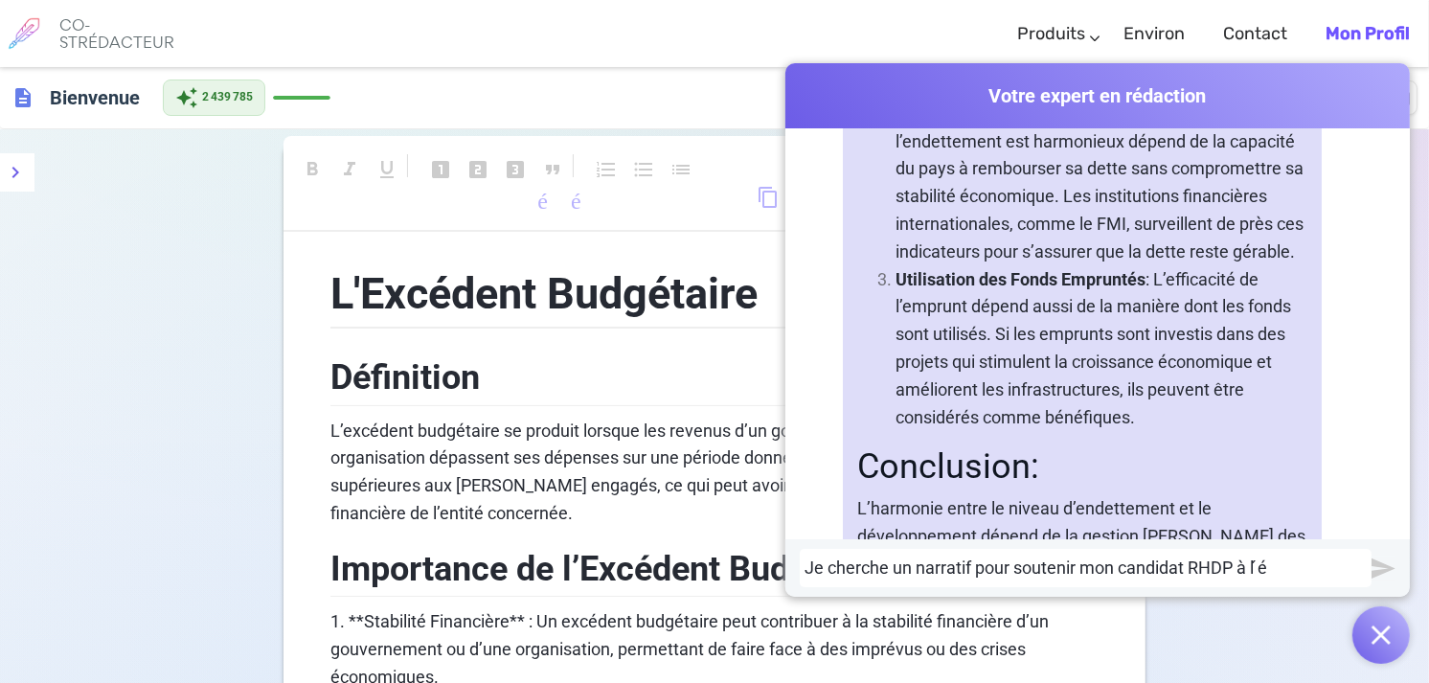
click at [1265, 562] on div "Je cherche un narratif pour soutenir mon candidat RHDP à l ́é" at bounding box center [1086, 567] width 562 height 19
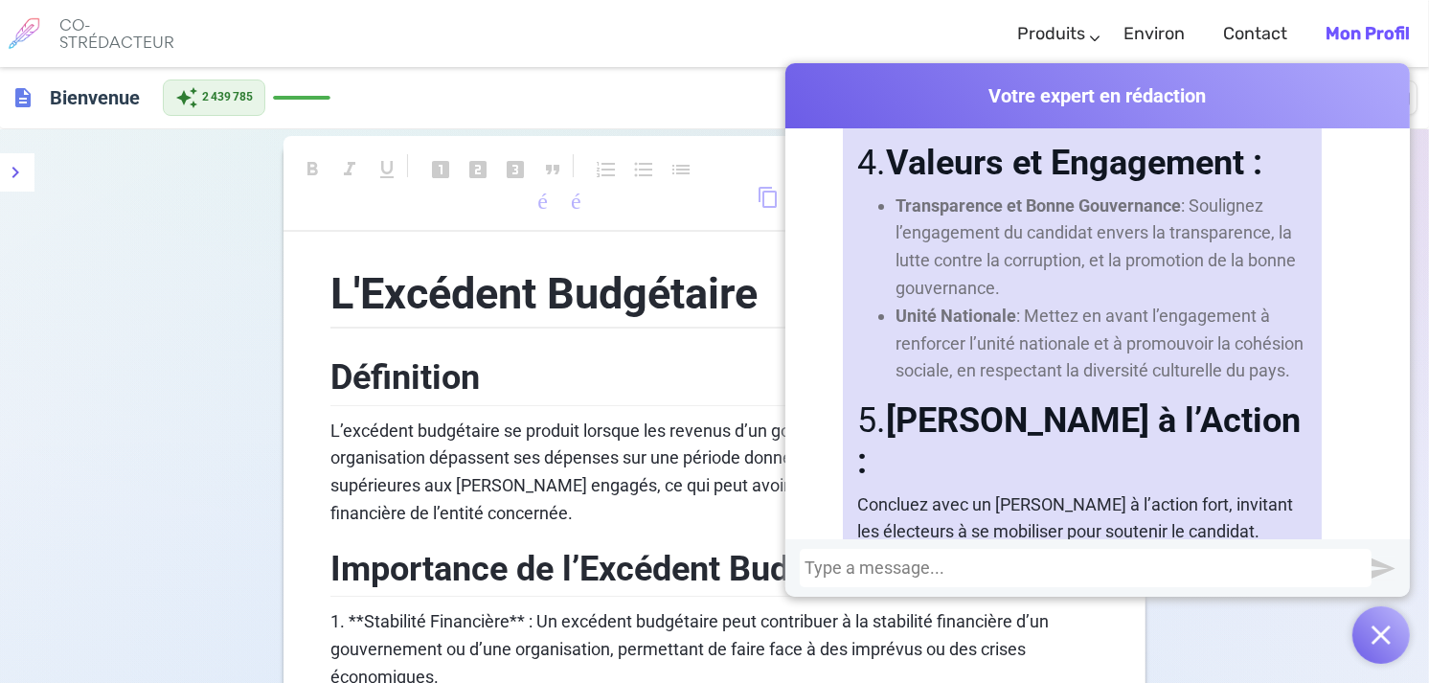
scroll to position [12686, 0]
click at [857, 543] on div at bounding box center [1098, 567] width 625 height 57
click at [817, 560] on div at bounding box center [1086, 567] width 562 height 19
click at [1377, 572] on img "submit" at bounding box center [1384, 569] width 24 height 24
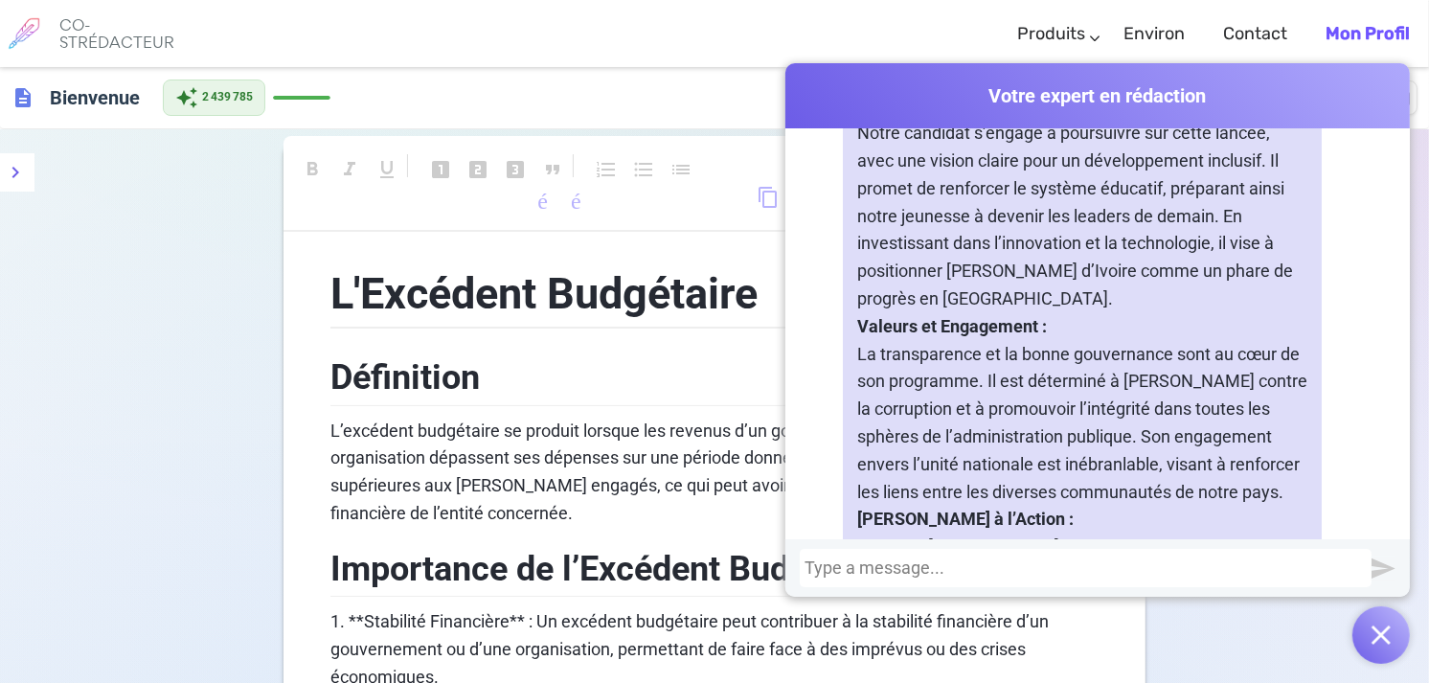
scroll to position [14383, 0]
click at [805, 570] on div at bounding box center [1086, 567] width 562 height 19
click at [835, 569] on div "Polie donne une citation latine sur lafaire" at bounding box center [1086, 567] width 562 height 19
click at [835, 569] on div "donne une citation latine sur lafaire" at bounding box center [1086, 567] width 562 height 19
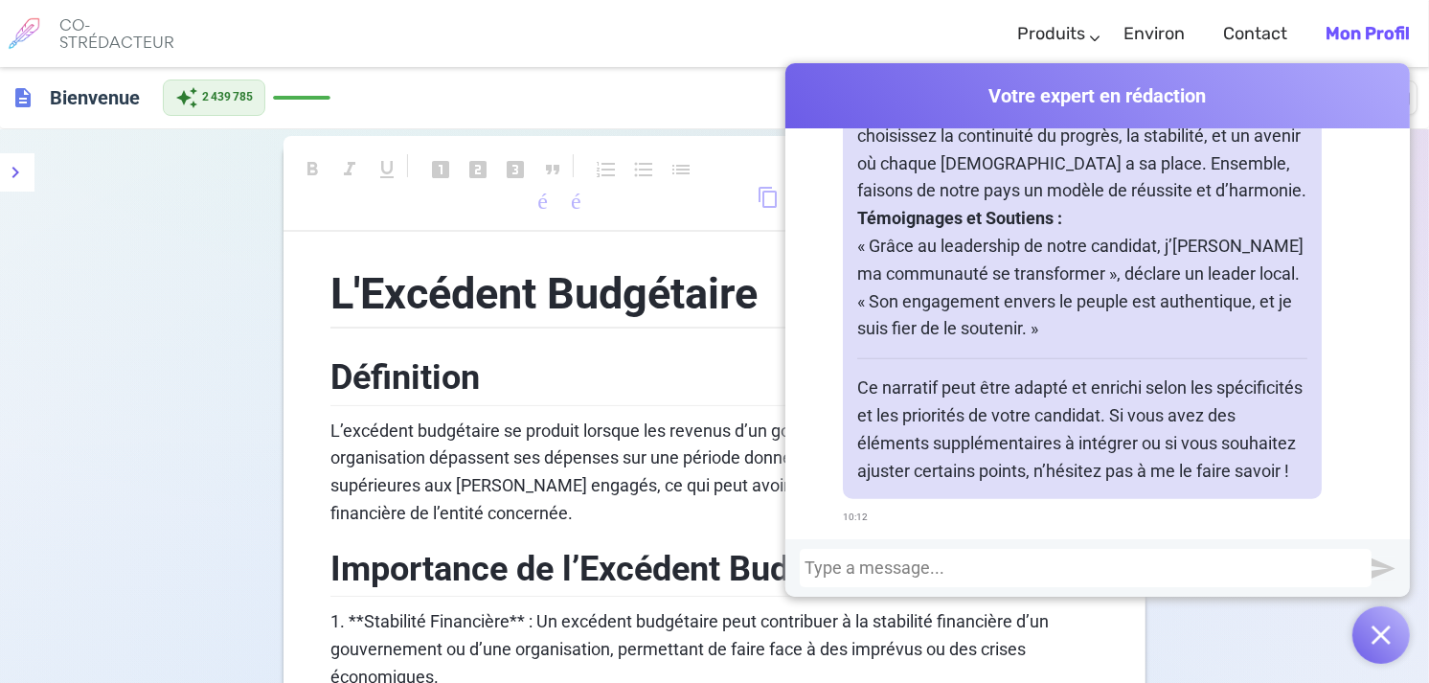
scroll to position [14855, 0]
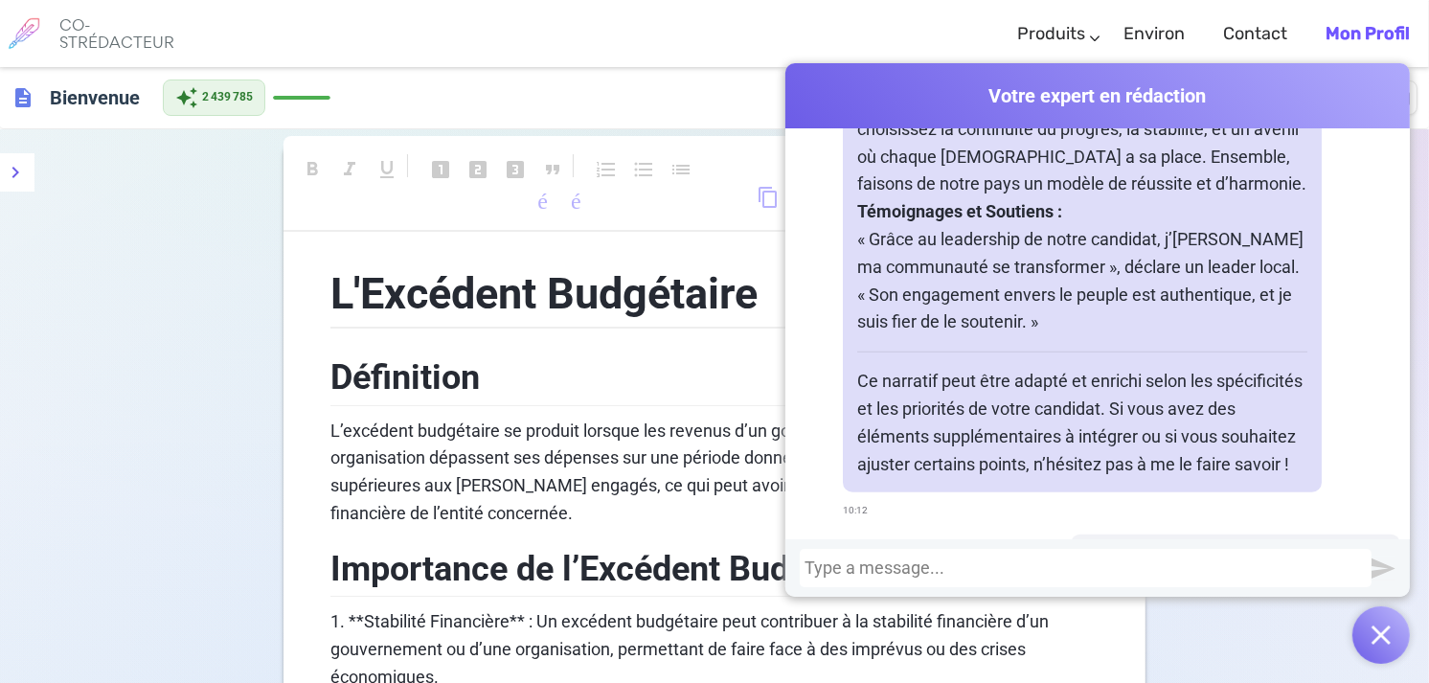
click at [820, 559] on div at bounding box center [1086, 567] width 562 height 19
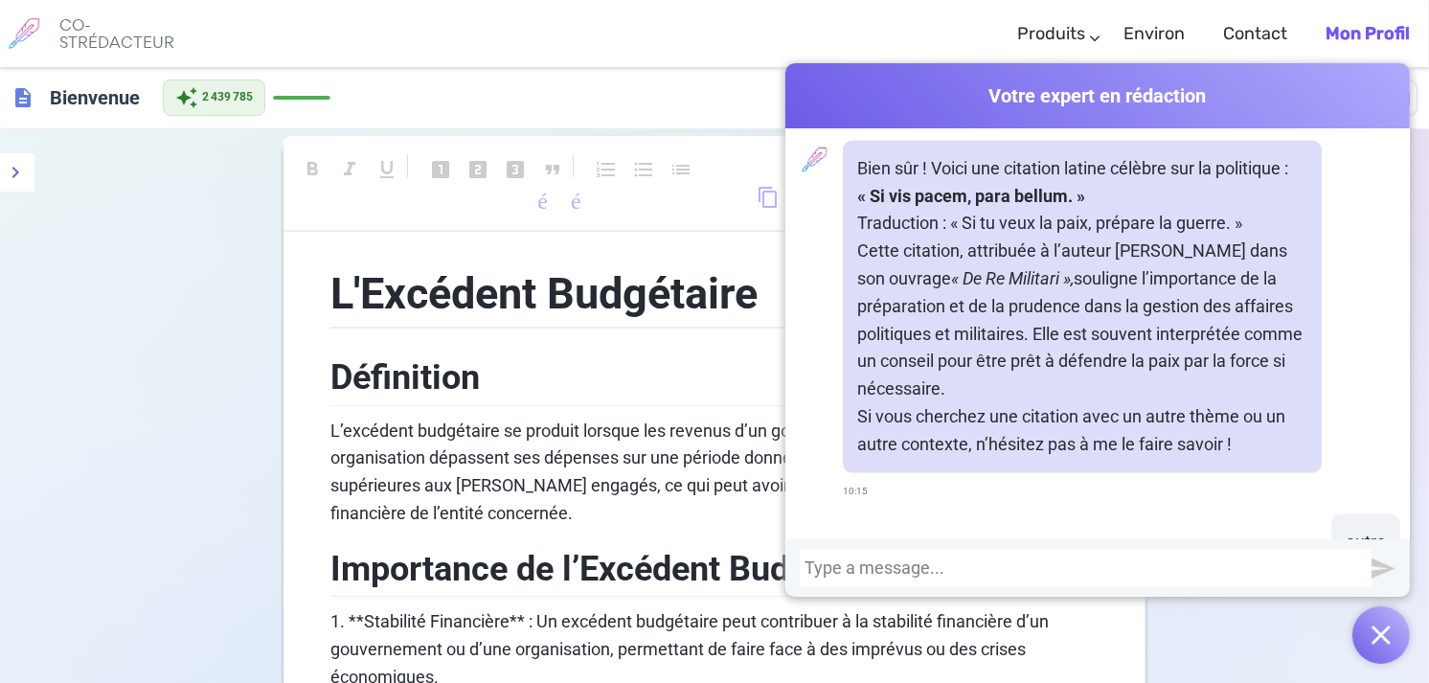
scroll to position [15356, 0]
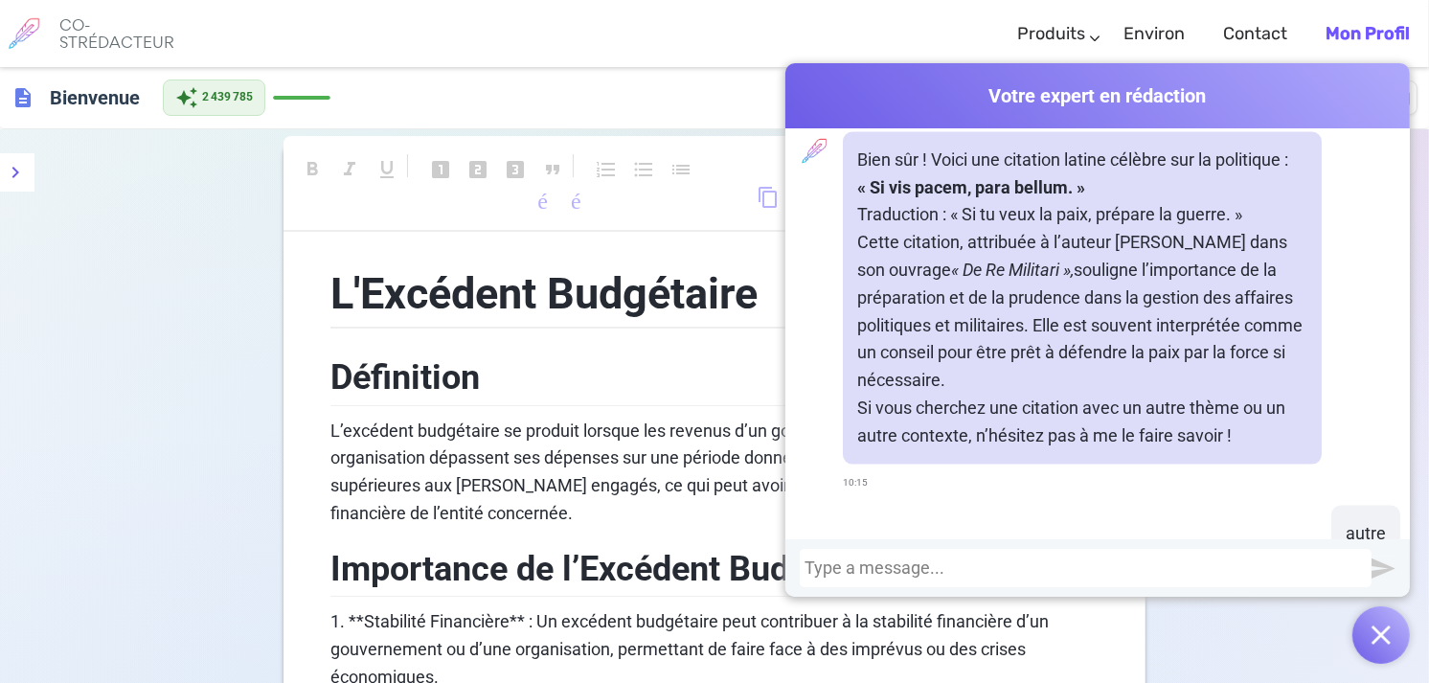
click at [817, 570] on div at bounding box center [1086, 567] width 562 height 19
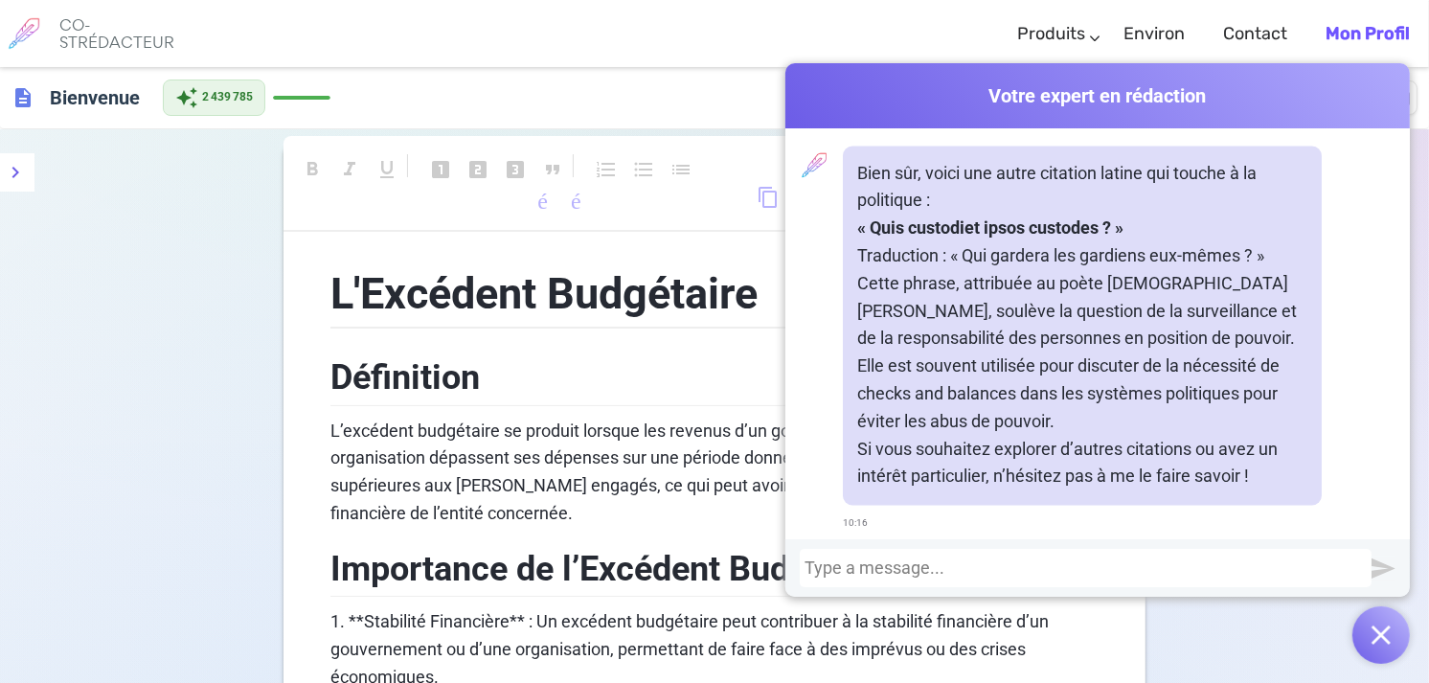
scroll to position [16356, 0]
